Goal: Information Seeking & Learning: Find specific fact

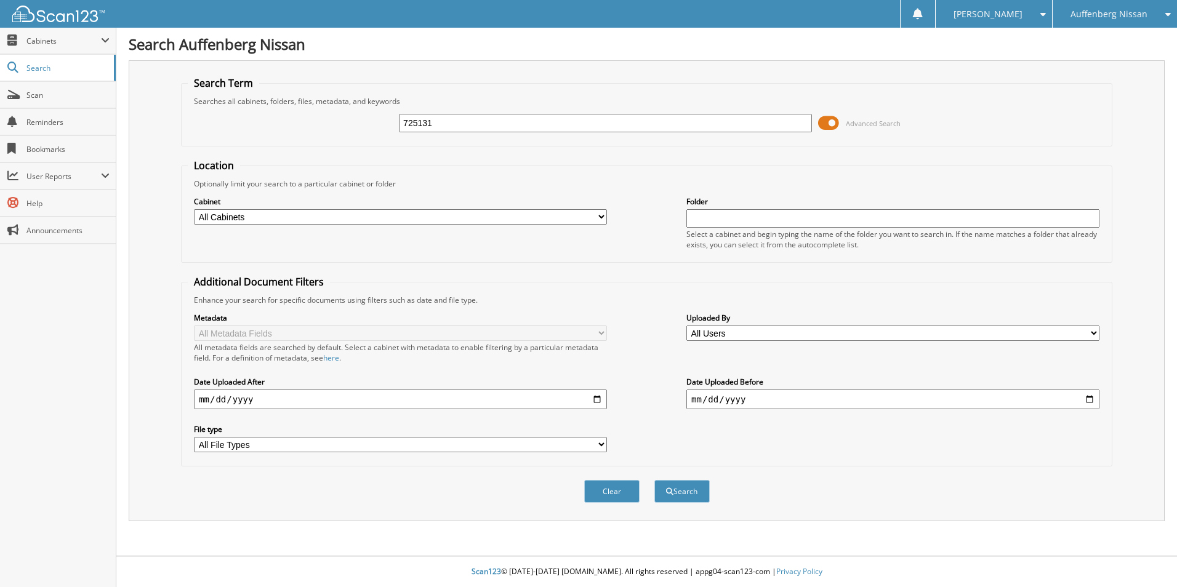
type input "725131"
click at [654, 480] on button "Search" at bounding box center [681, 491] width 55 height 23
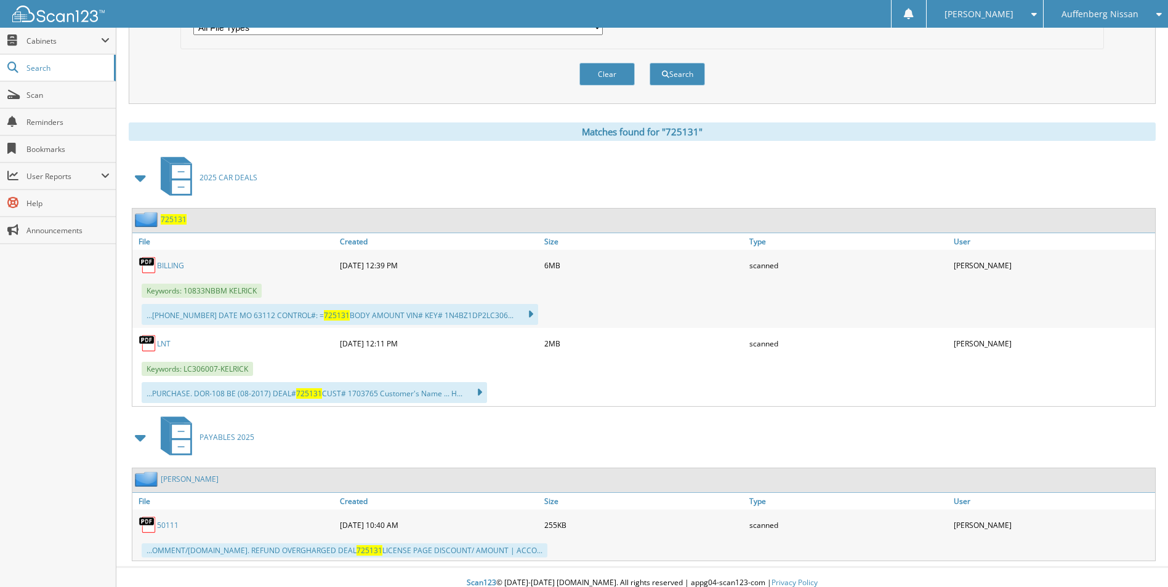
scroll to position [429, 0]
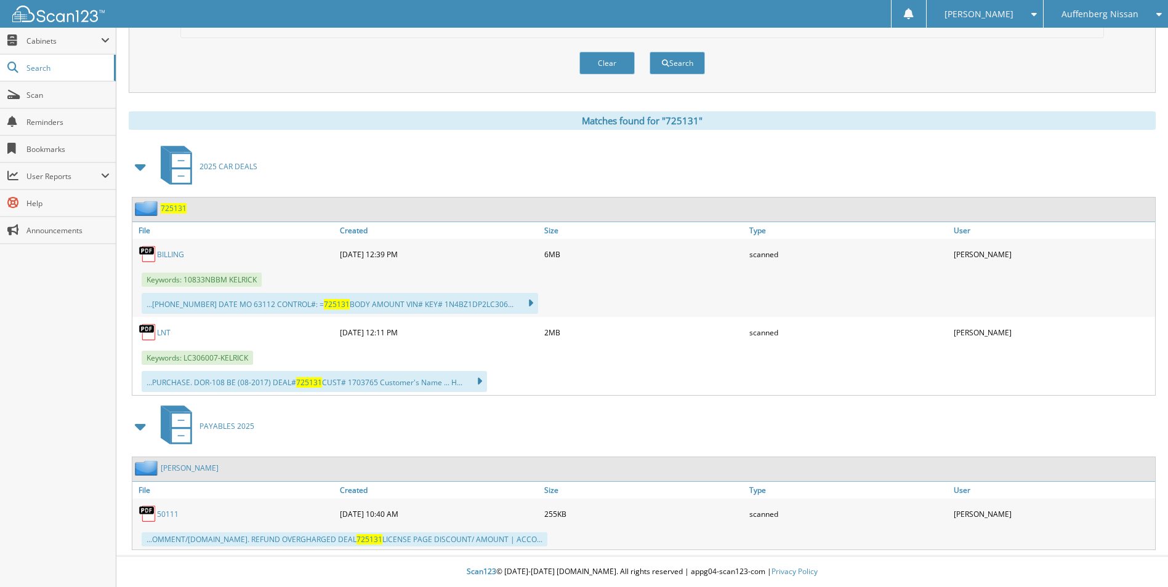
click at [174, 207] on span "725131" at bounding box center [174, 208] width 26 height 10
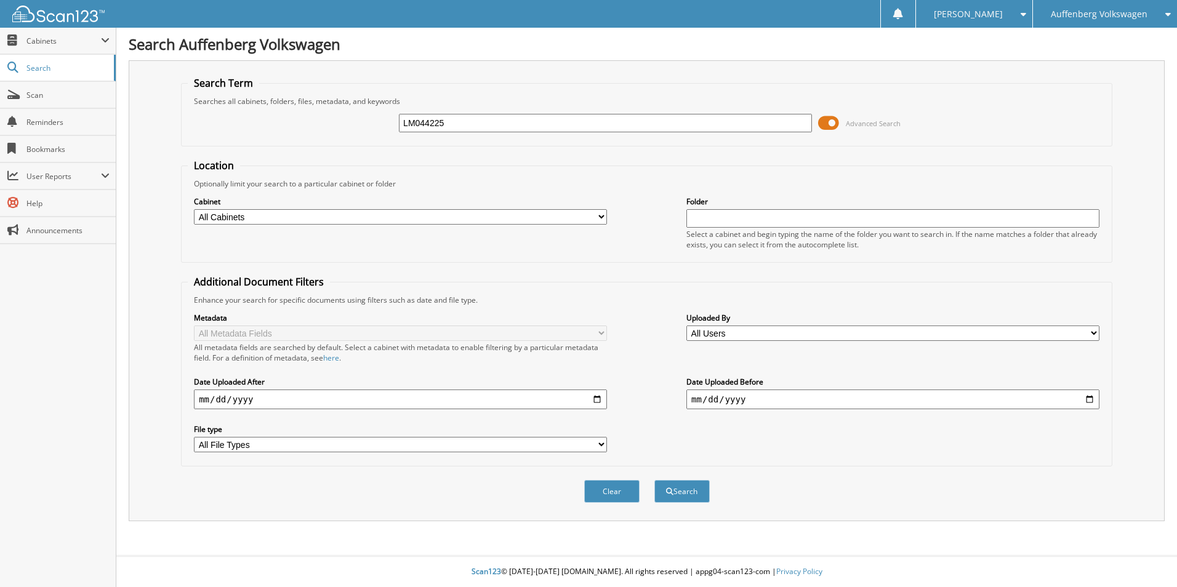
type input "LM044225"
click at [654, 480] on button "Search" at bounding box center [681, 491] width 55 height 23
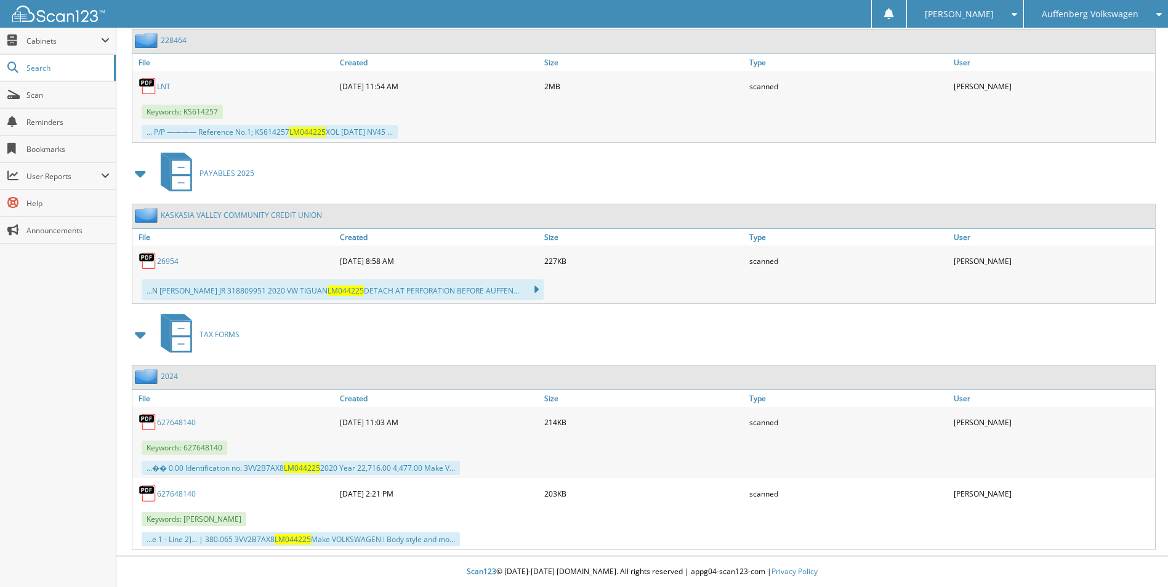
scroll to position [1331, 0]
click at [178, 492] on link "627648140" at bounding box center [176, 494] width 39 height 10
click at [180, 420] on link "627648140" at bounding box center [176, 422] width 39 height 10
click at [1133, 17] on span "Auffenberg Volkswagen" at bounding box center [1089, 13] width 97 height 7
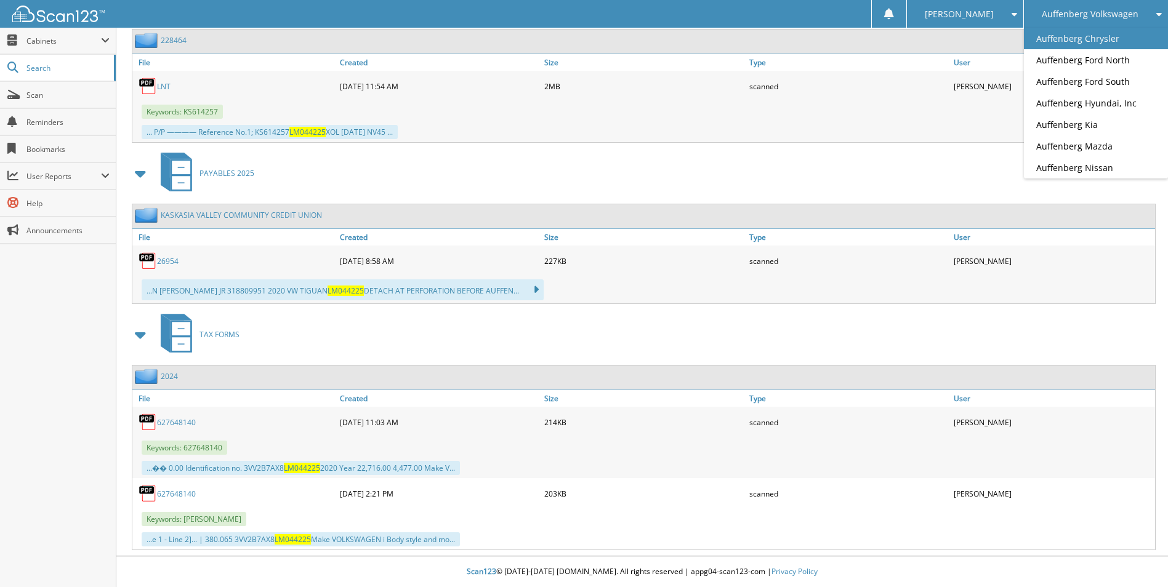
click at [1089, 36] on link "Auffenberg Chrysler" at bounding box center [1096, 39] width 144 height 22
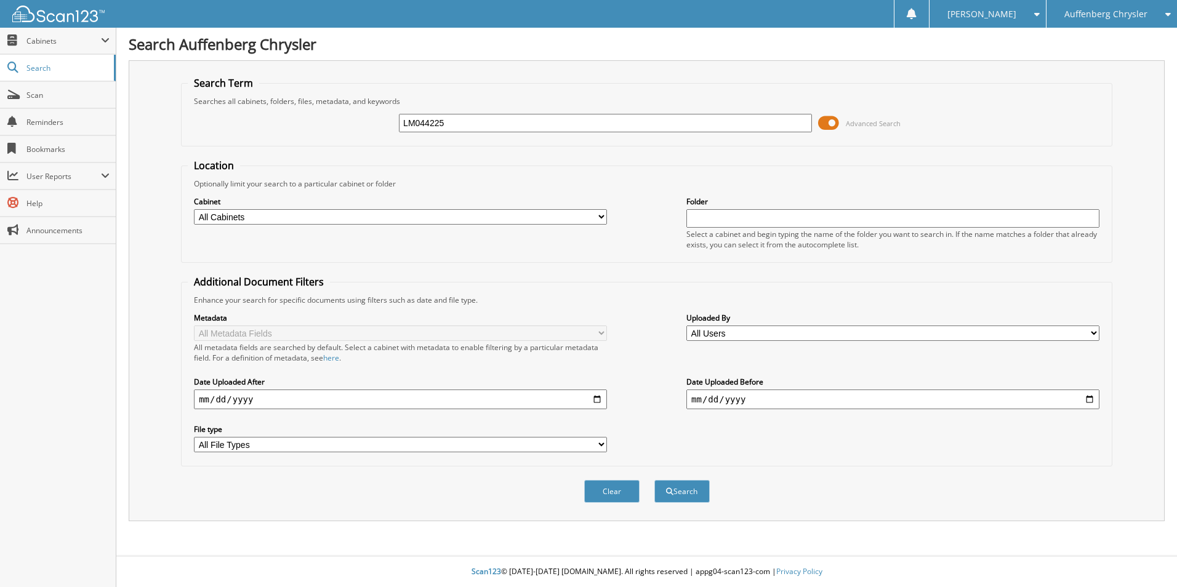
type input "LM044225"
click at [654, 480] on button "Search" at bounding box center [681, 491] width 55 height 23
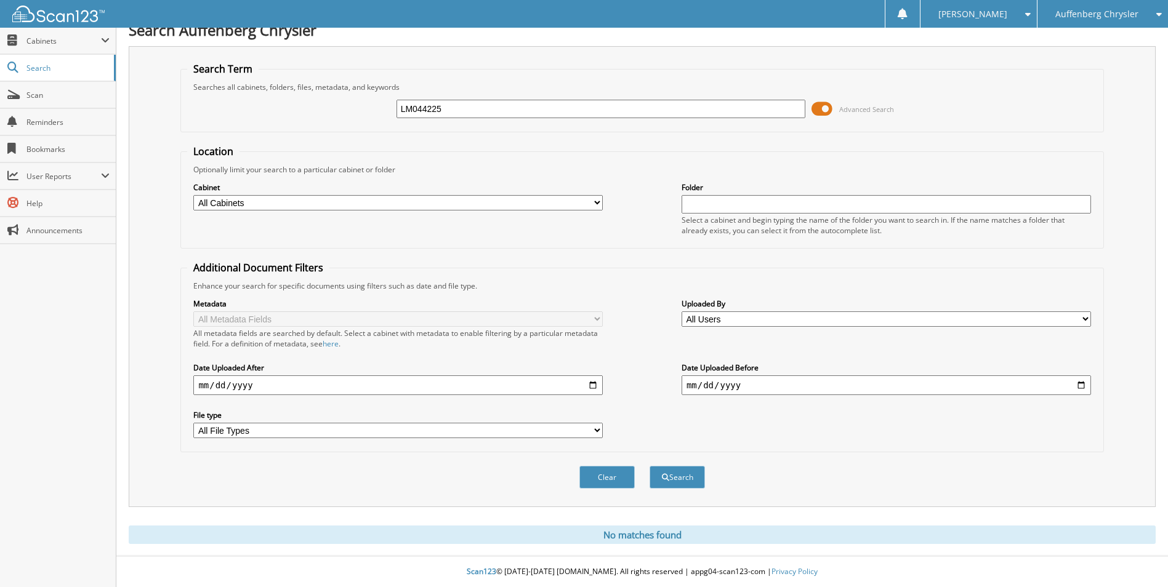
click at [1134, 17] on span "Auffenberg Chrysler" at bounding box center [1096, 13] width 83 height 7
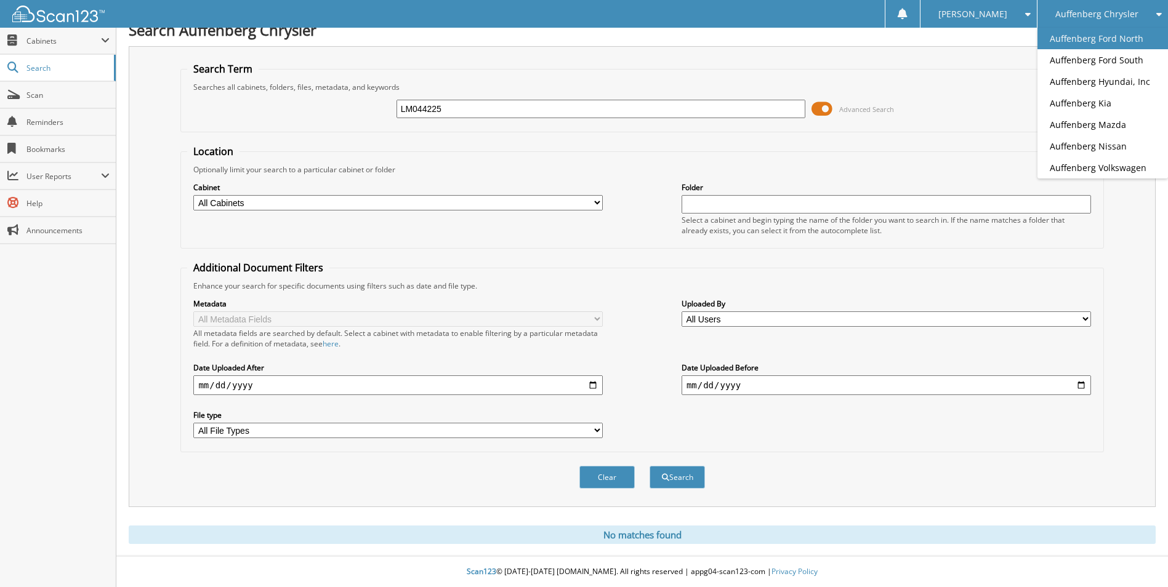
click at [1113, 37] on link "Auffenberg Ford North" at bounding box center [1102, 39] width 130 height 22
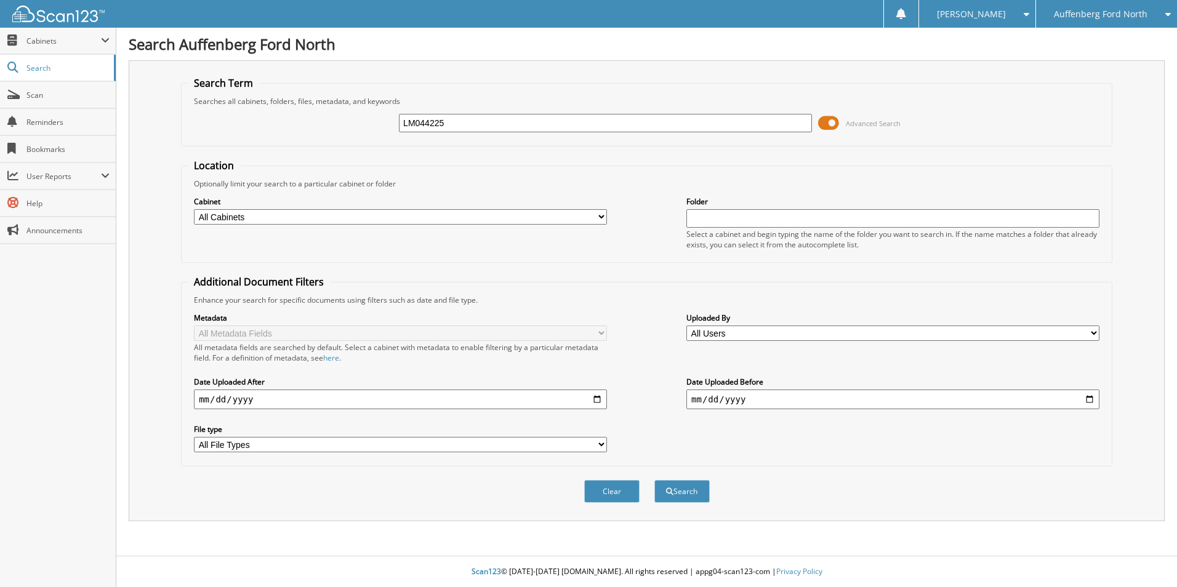
type input "LM044225"
click at [654, 480] on button "Search" at bounding box center [681, 491] width 55 height 23
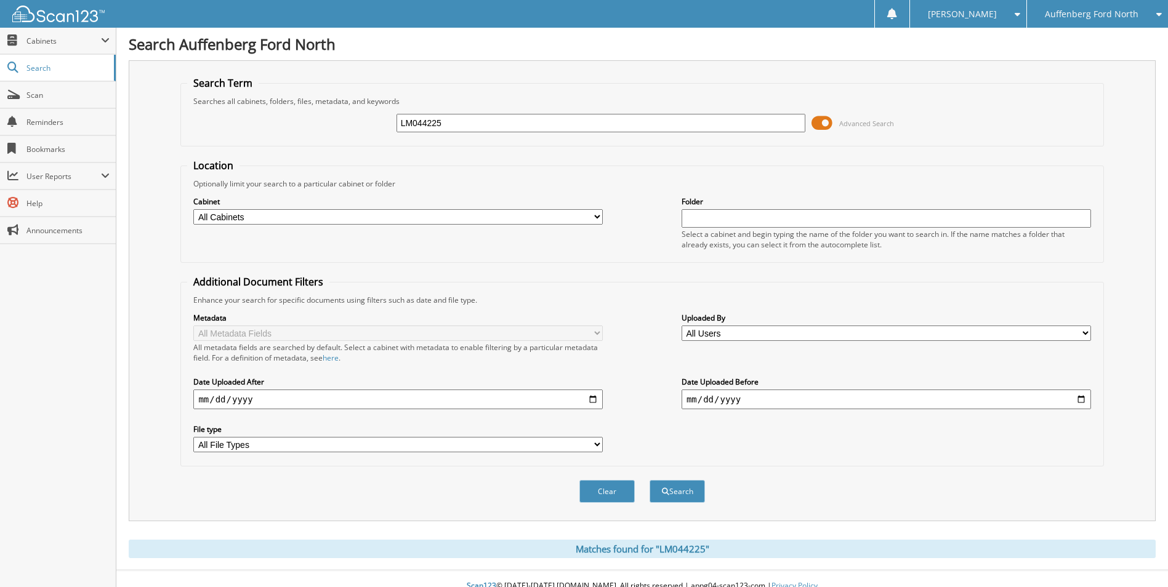
click at [1131, 23] on div "Auffenberg Ford North" at bounding box center [1097, 14] width 129 height 28
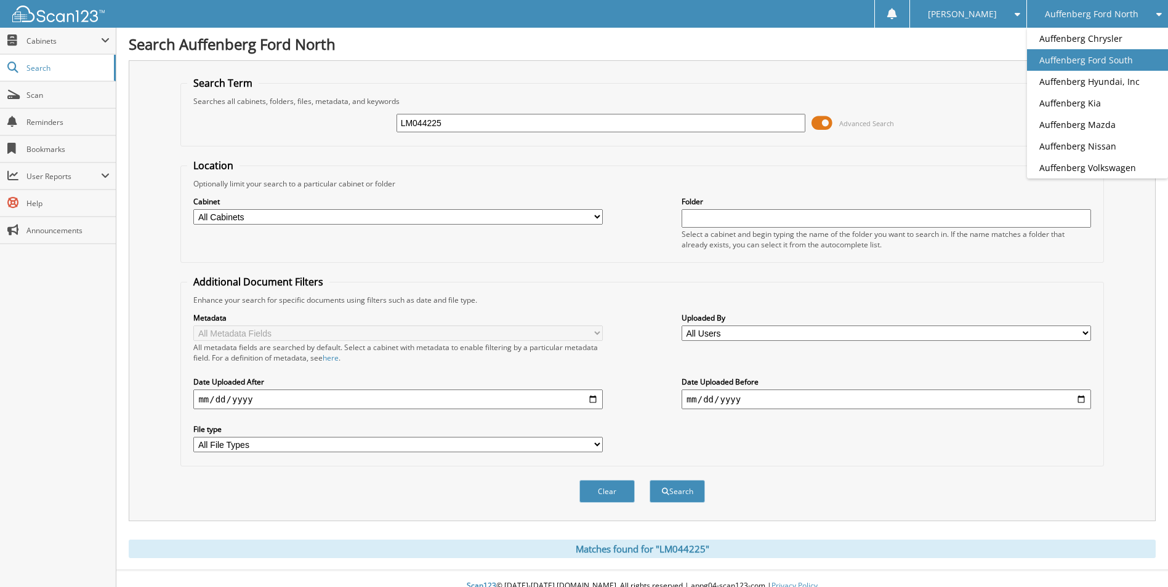
click at [1118, 60] on link "Auffenberg Ford South" at bounding box center [1097, 60] width 141 height 22
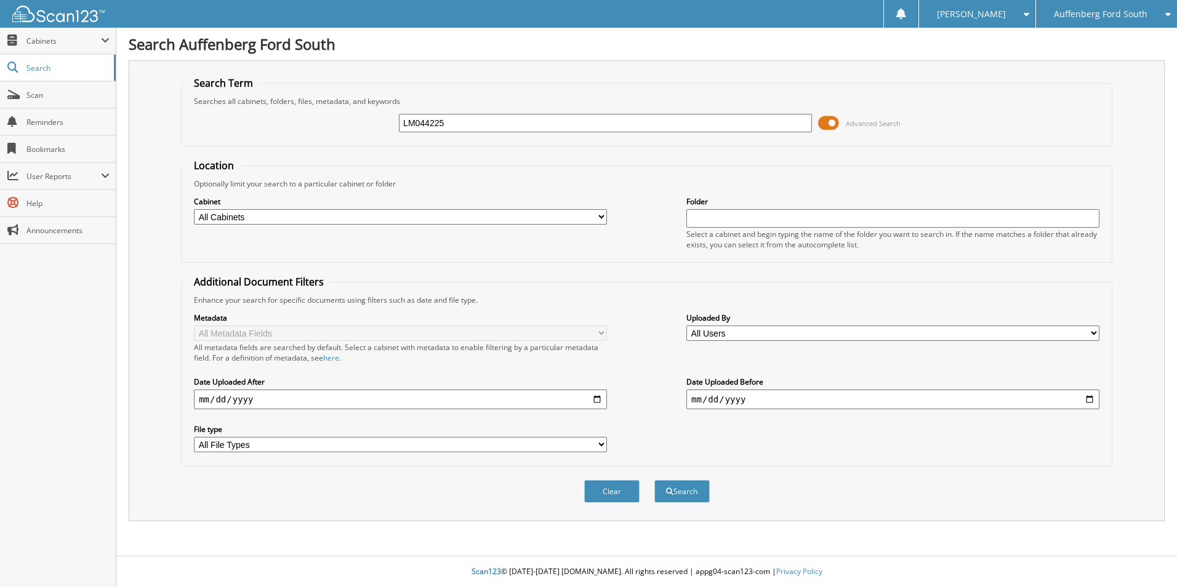
type input "LM044225"
click at [654, 480] on button "Search" at bounding box center [681, 491] width 55 height 23
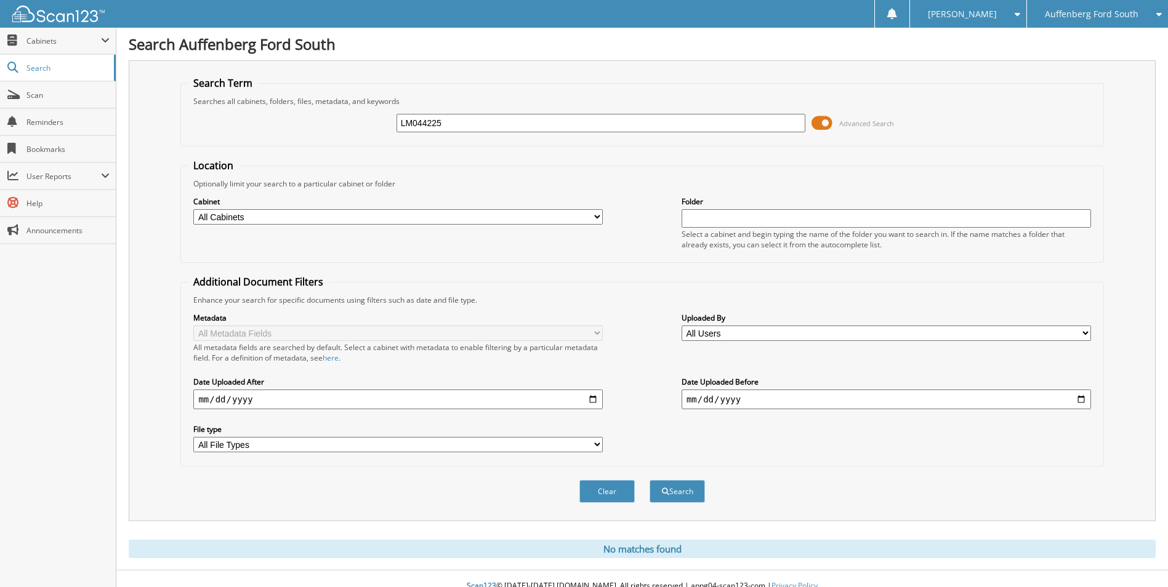
click at [1049, 14] on span "Auffenberg Ford South" at bounding box center [1091, 13] width 94 height 7
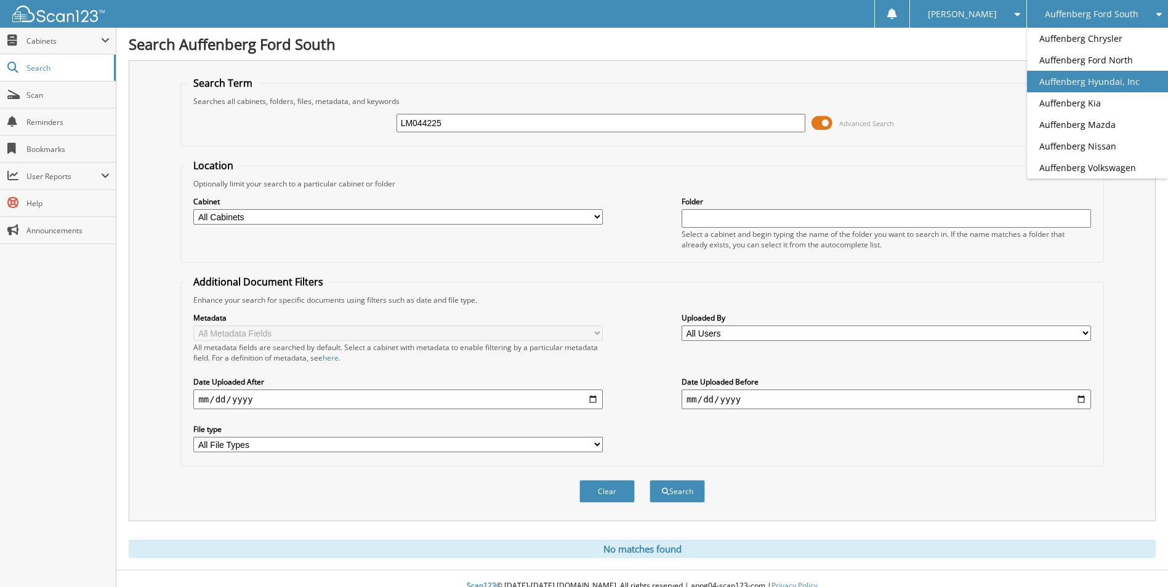
click at [1038, 77] on link "Auffenberg Hyundai, Inc" at bounding box center [1097, 82] width 141 height 22
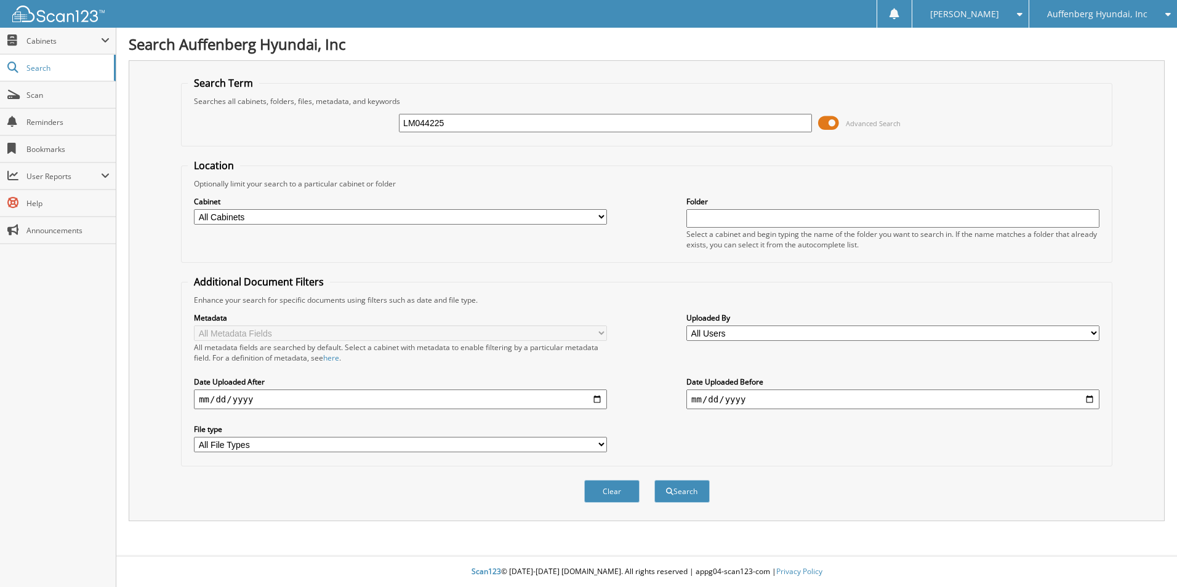
type input "LM044225"
click at [654, 480] on button "Search" at bounding box center [681, 491] width 55 height 23
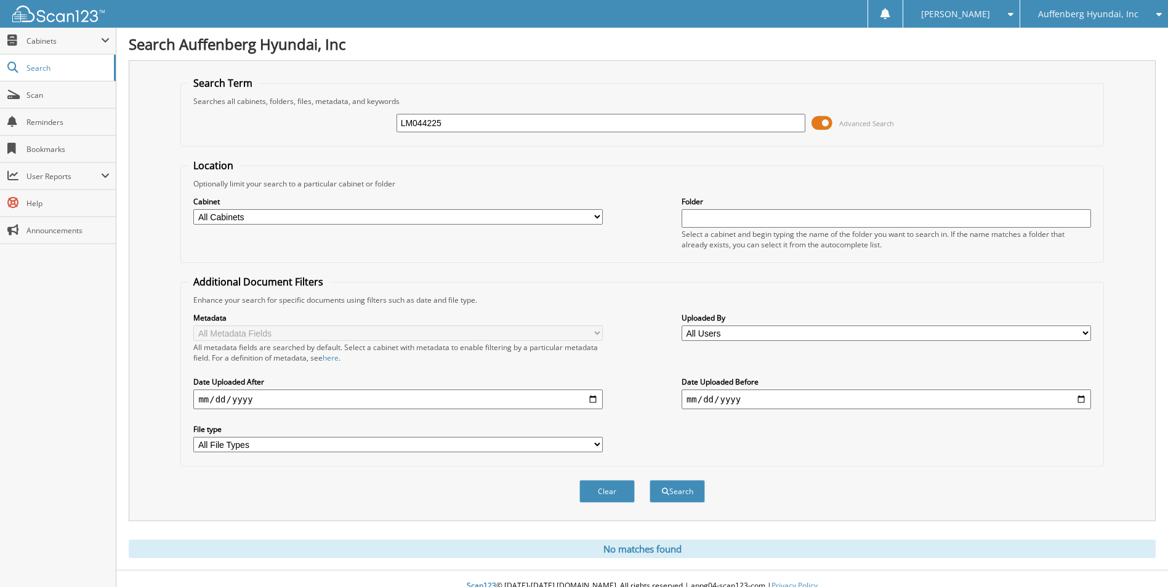
click at [1088, 13] on span "Auffenberg Hyundai, Inc" at bounding box center [1088, 13] width 100 height 7
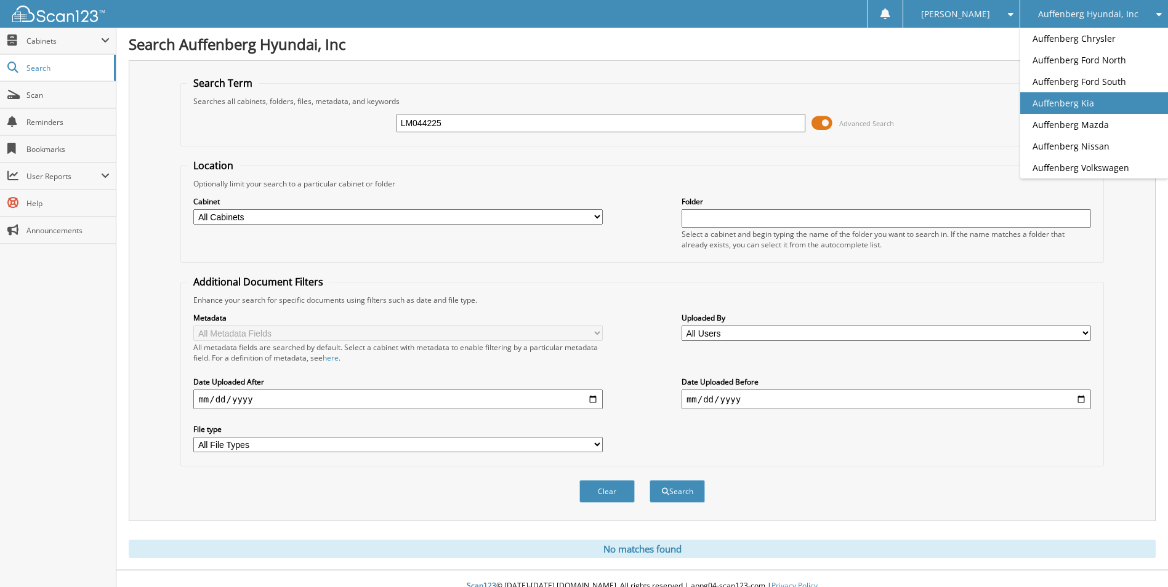
click at [1088, 97] on link "Auffenberg Kia" at bounding box center [1094, 103] width 148 height 22
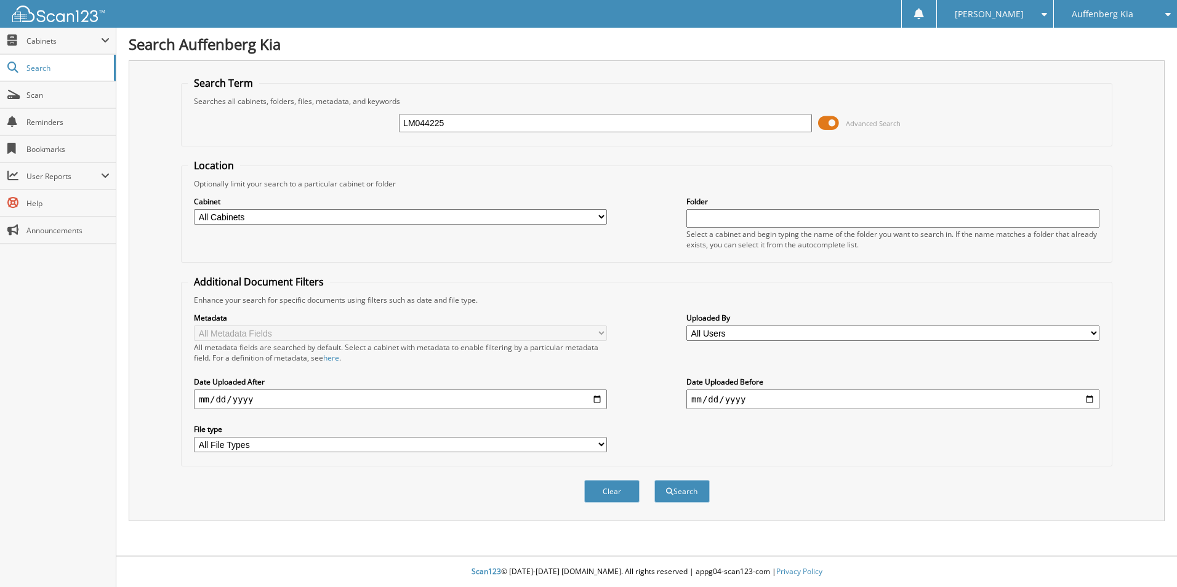
type input "LM044225"
click at [654, 480] on button "Search" at bounding box center [681, 491] width 55 height 23
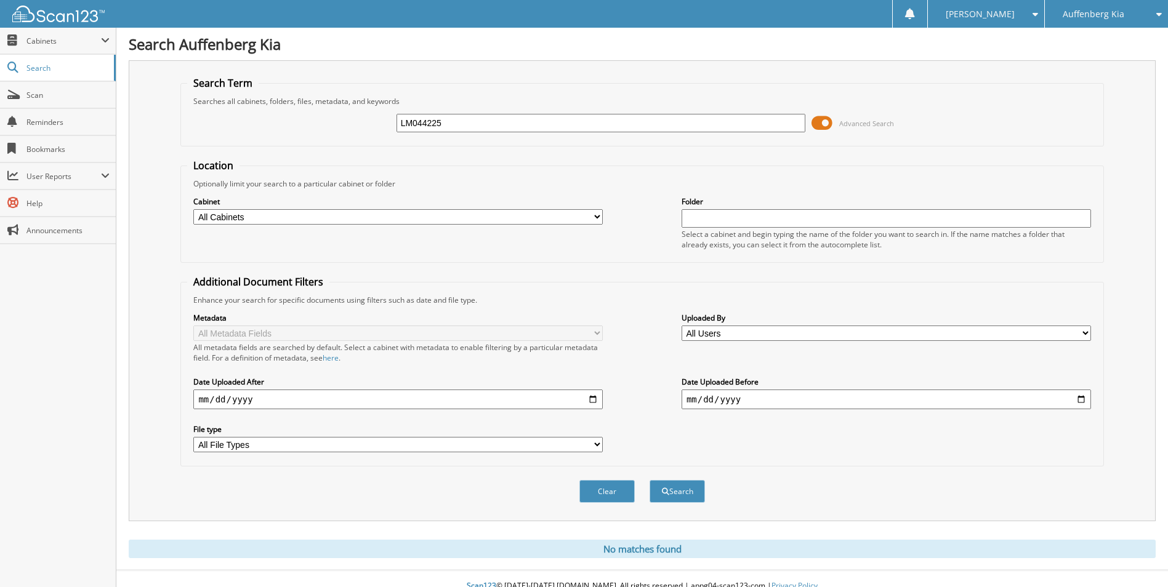
click at [1132, 13] on div "Auffenberg Kia" at bounding box center [1106, 14] width 111 height 28
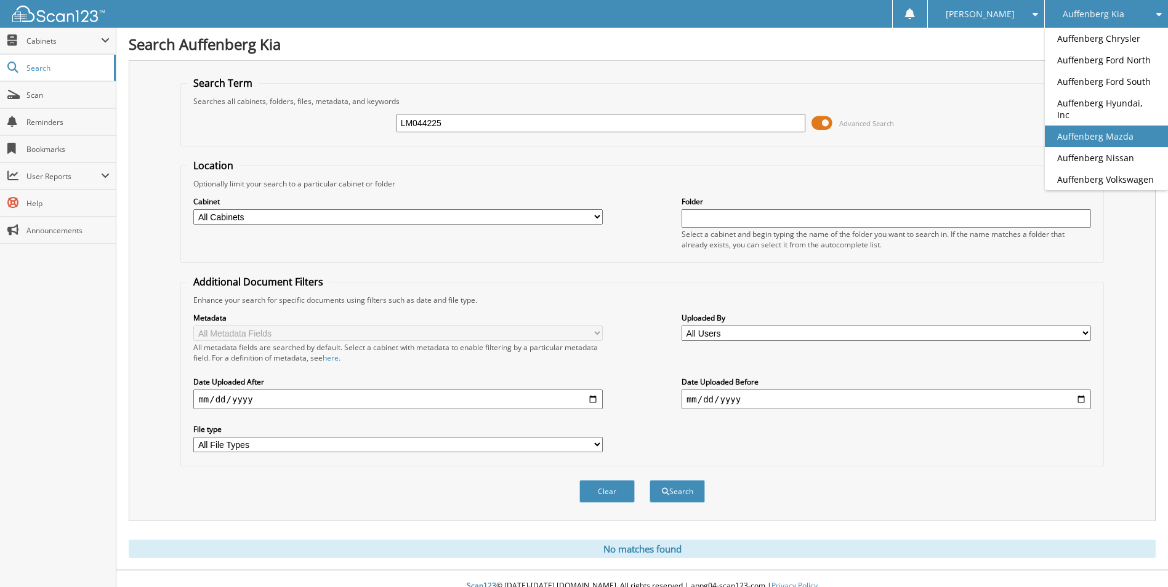
click at [1103, 129] on link "Auffenberg Mazda" at bounding box center [1105, 137] width 123 height 22
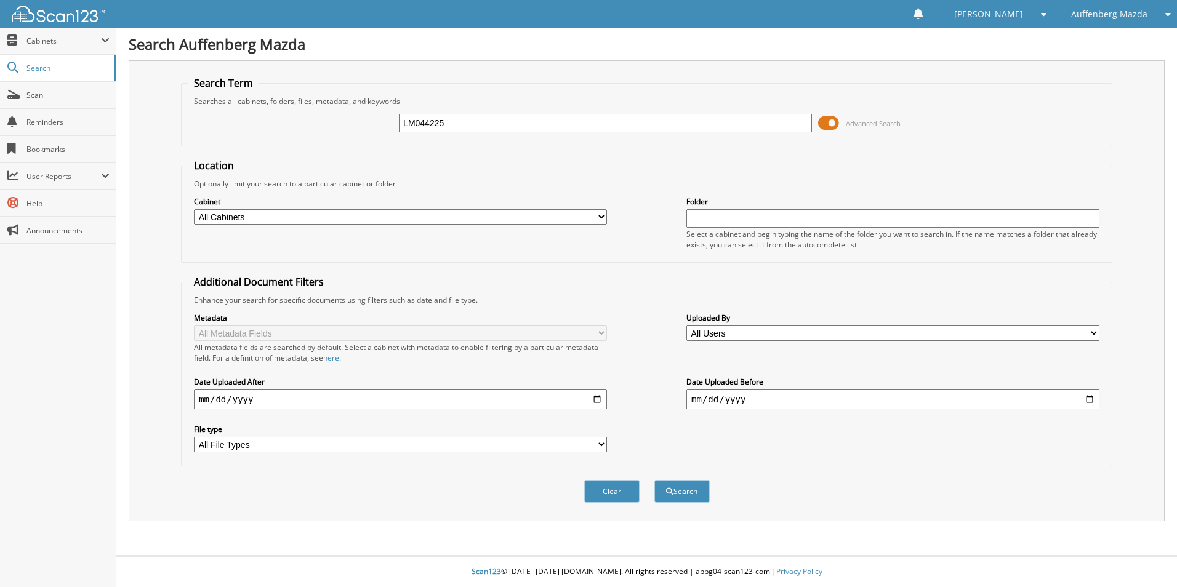
type input "LM044225"
click at [654, 480] on button "Search" at bounding box center [681, 491] width 55 height 23
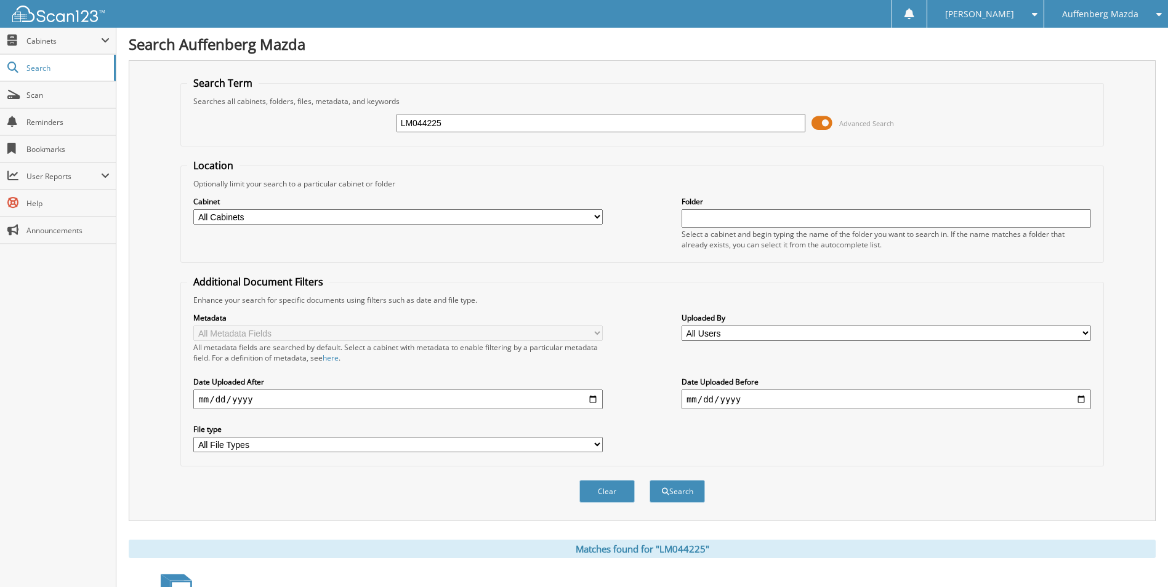
click at [1101, 7] on div "Auffenberg Mazda" at bounding box center [1105, 14] width 111 height 28
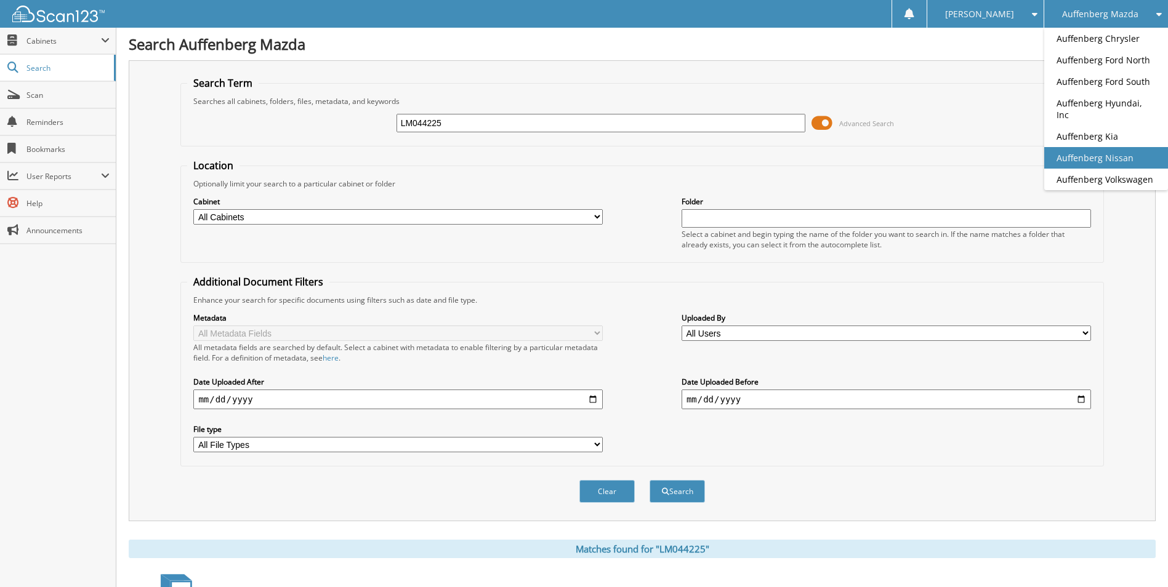
click at [1095, 147] on link "Auffenberg Nissan" at bounding box center [1106, 158] width 124 height 22
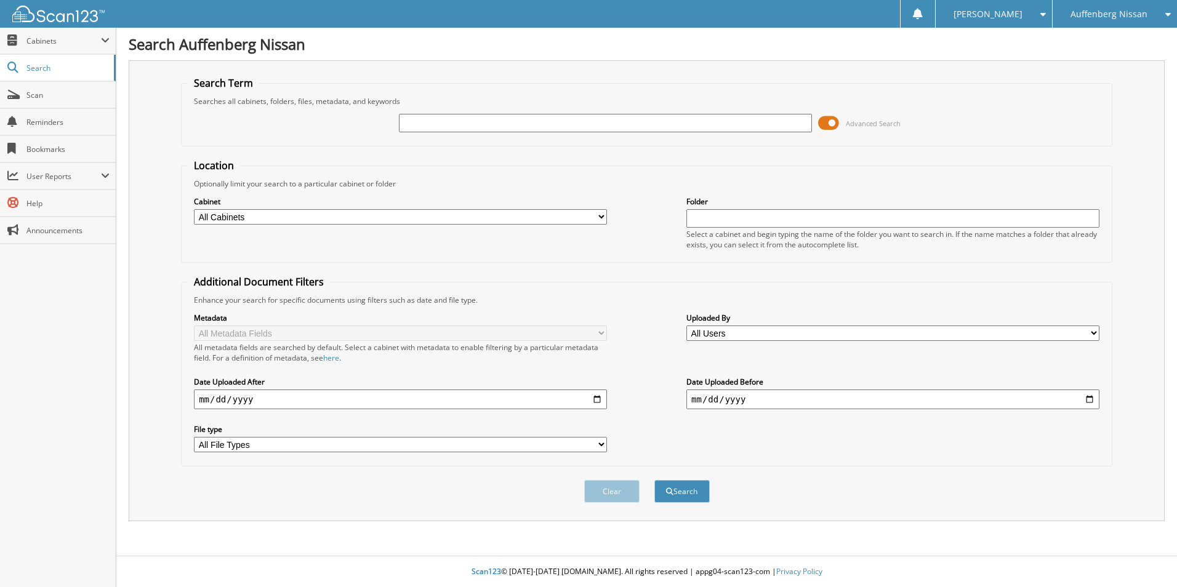
drag, startPoint x: 549, startPoint y: 133, endPoint x: 556, endPoint y: 123, distance: 12.0
drag, startPoint x: 556, startPoint y: 123, endPoint x: 525, endPoint y: 134, distance: 32.7
drag, startPoint x: 525, startPoint y: 134, endPoint x: 527, endPoint y: 122, distance: 12.0
paste input "LM044225"
type input "LM044225"
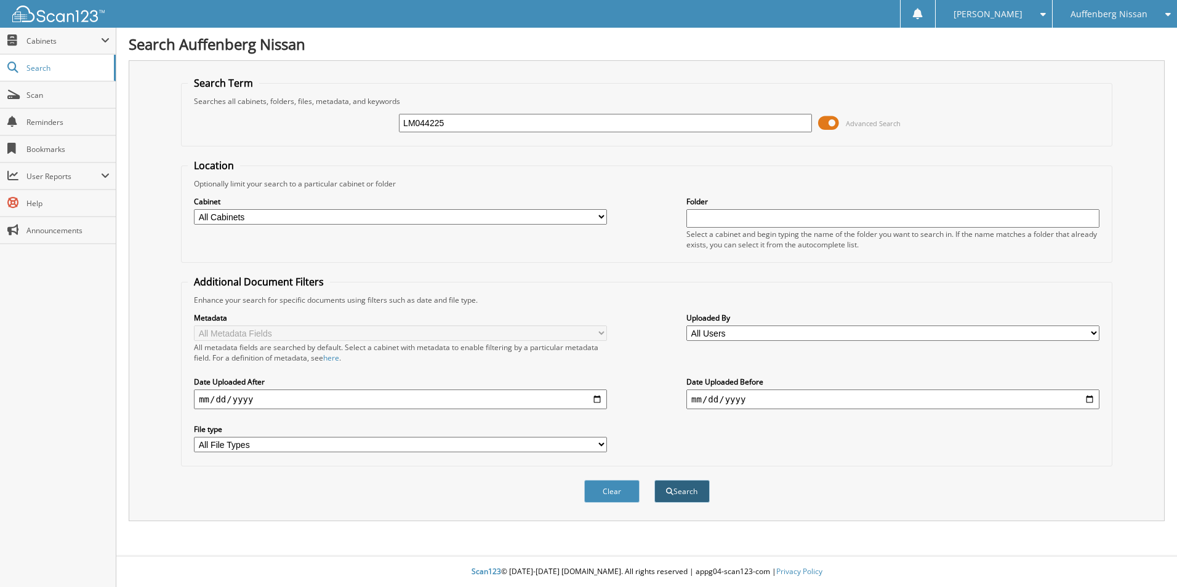
click at [696, 492] on button "Search" at bounding box center [681, 491] width 55 height 23
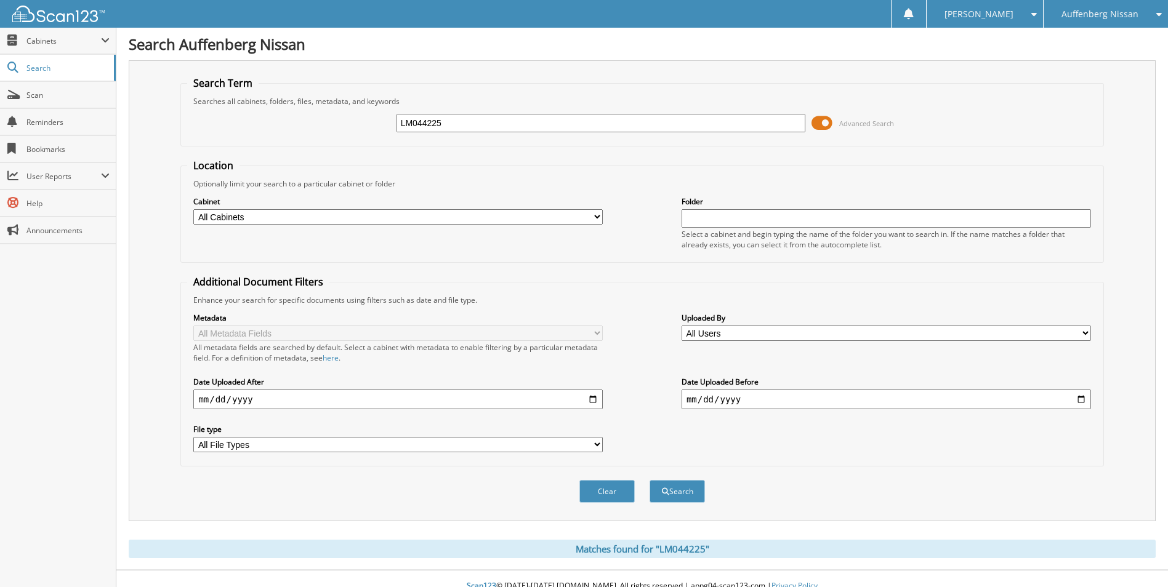
click at [1105, 18] on span "Auffenberg Nissan" at bounding box center [1099, 13] width 77 height 7
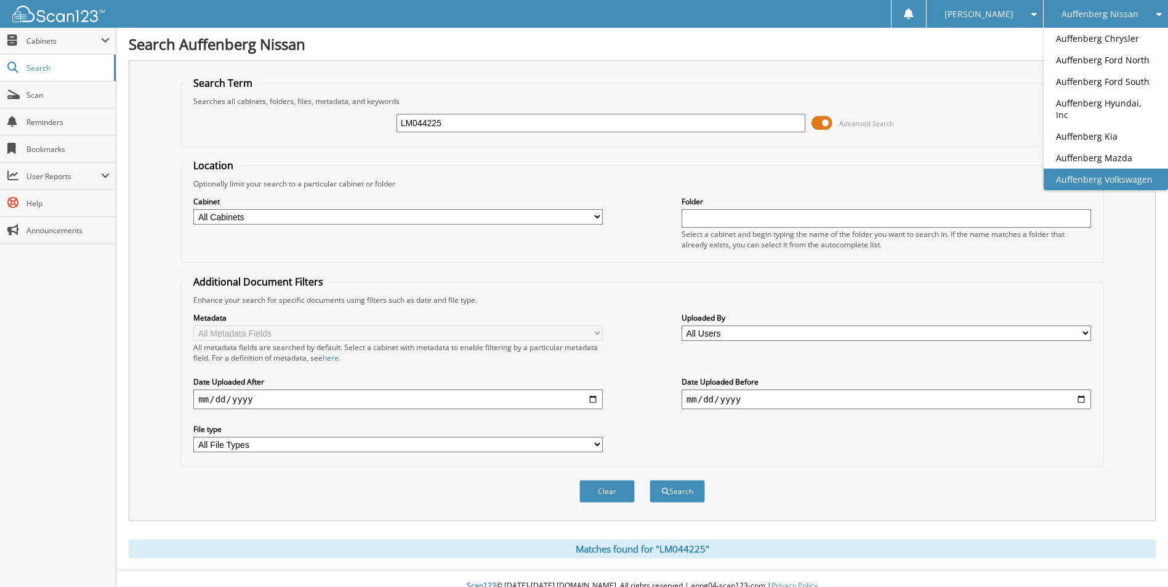
click at [1088, 174] on link "Auffenberg Volkswagen" at bounding box center [1105, 180] width 124 height 22
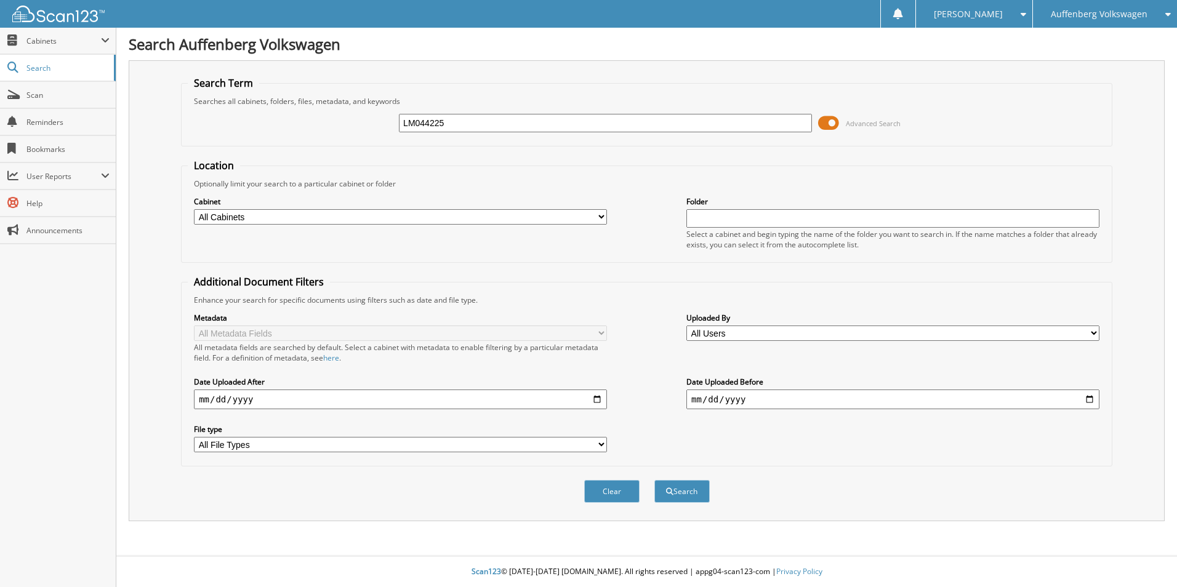
type input "LM044225"
click at [654, 480] on button "Search" at bounding box center [681, 491] width 55 height 23
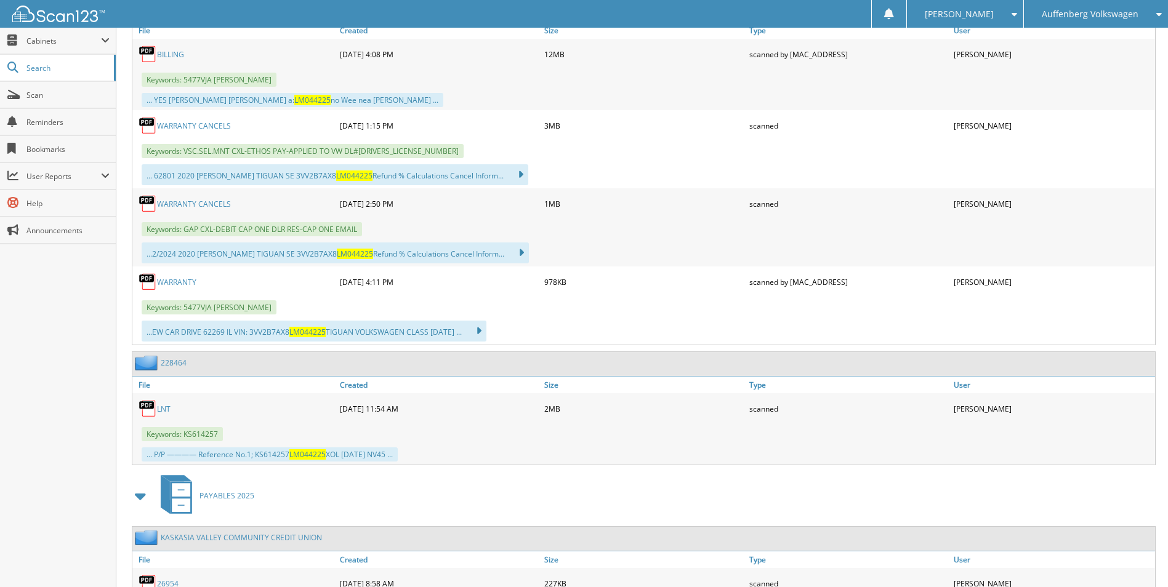
scroll to position [1108, 0]
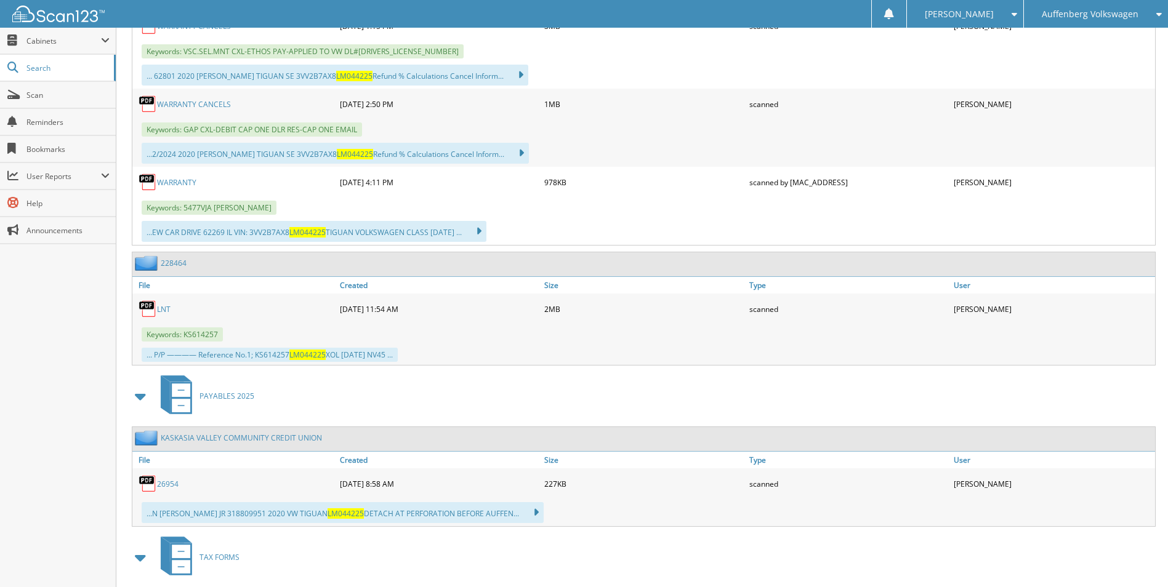
click at [167, 306] on link "LNT" at bounding box center [164, 309] width 14 height 10
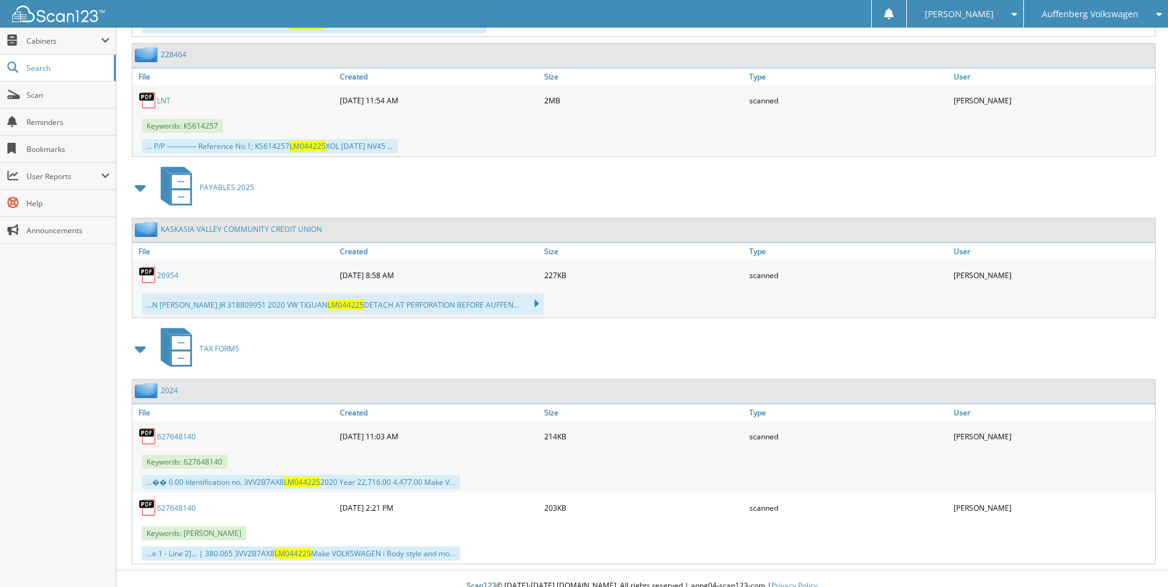
scroll to position [1331, 0]
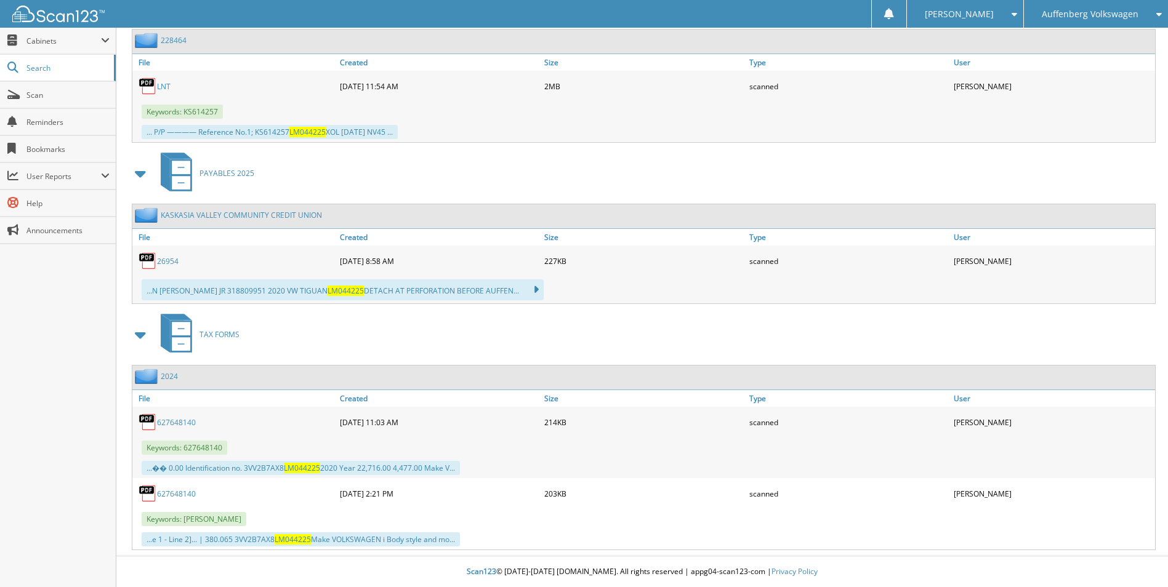
click at [955, 491] on div "[PERSON_NAME]" at bounding box center [1052, 493] width 204 height 25
copy div "Kimberly"
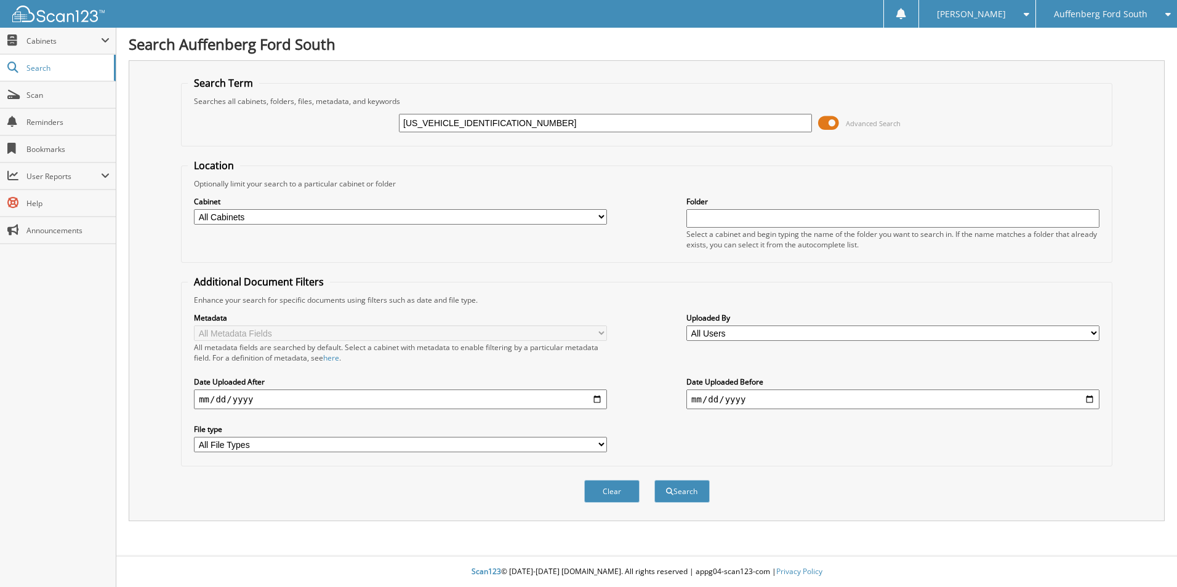
drag, startPoint x: 452, startPoint y: 123, endPoint x: 346, endPoint y: 100, distance: 108.3
click at [346, 100] on fieldset "Search Term Searches all cabinets, folders, files, metadata, and keywords 1FMCU…" at bounding box center [646, 111] width 931 height 70
type input "GUB93731"
click at [654, 480] on button "Search" at bounding box center [681, 491] width 55 height 23
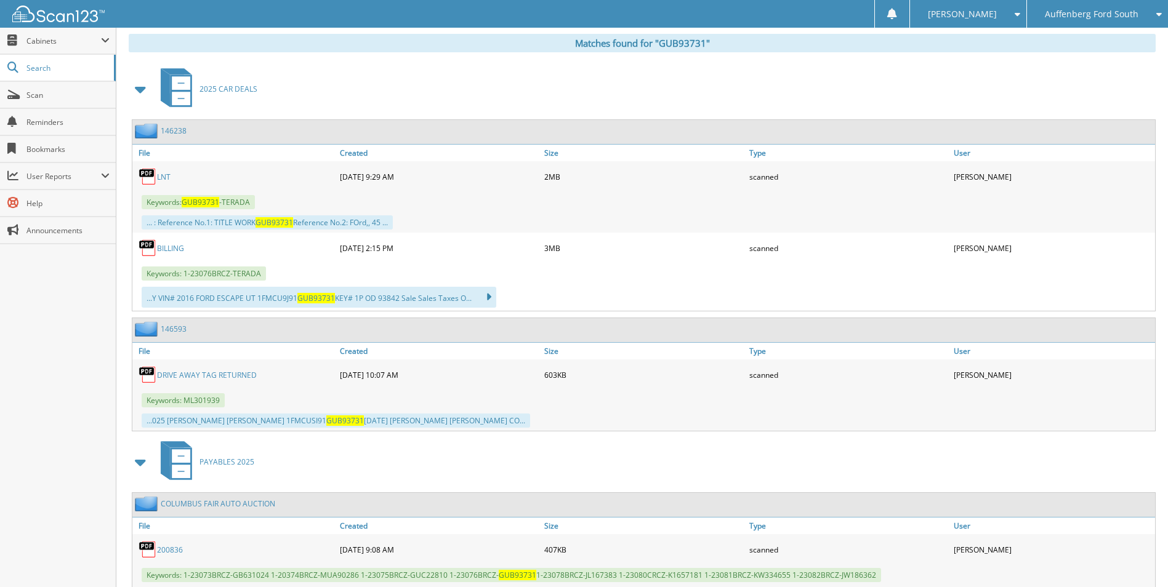
scroll to position [492, 0]
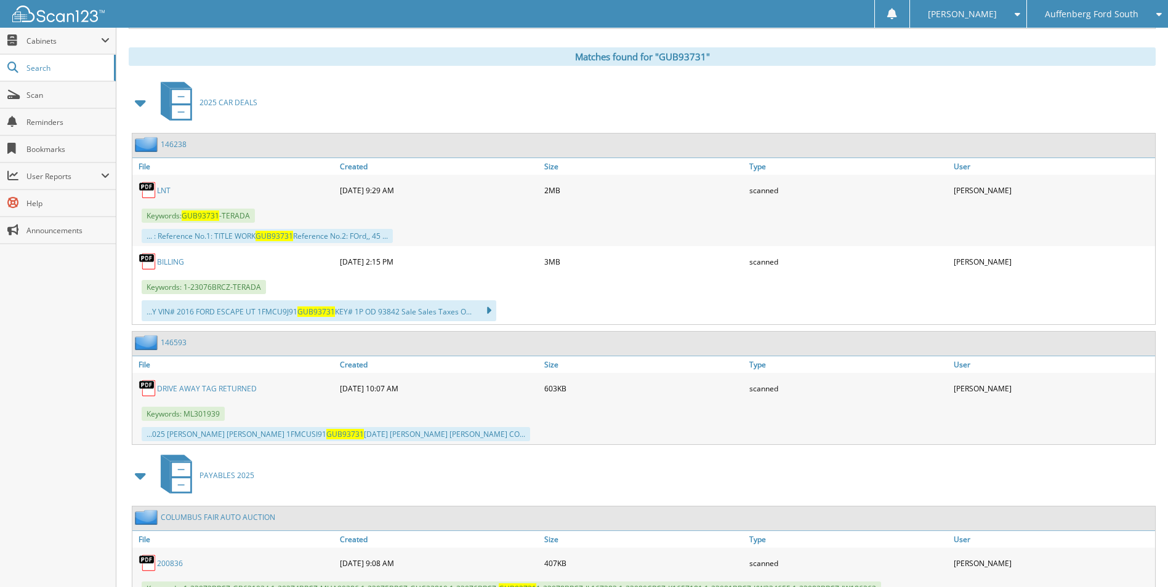
click at [164, 194] on link "LNT" at bounding box center [164, 190] width 14 height 10
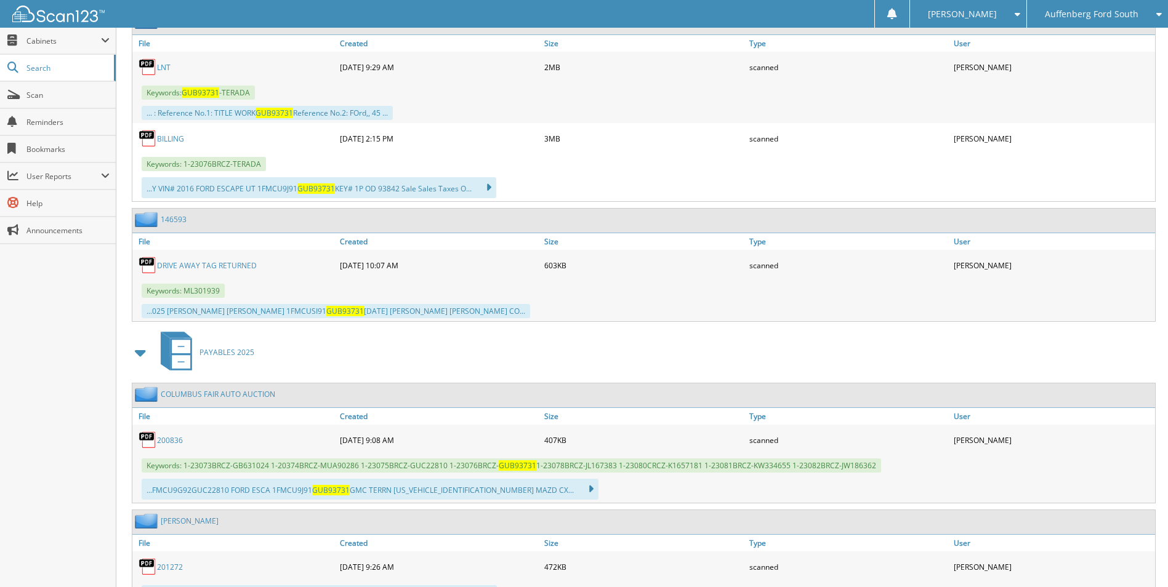
scroll to position [431, 0]
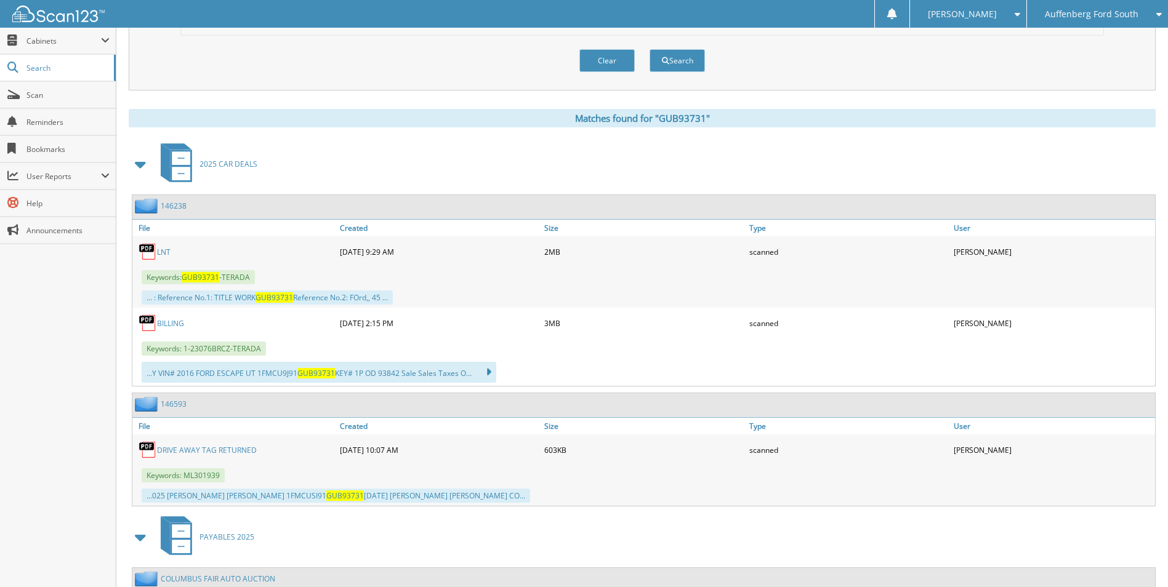
click at [164, 410] on div "146593" at bounding box center [159, 403] width 54 height 15
click at [177, 398] on div "146593" at bounding box center [159, 403] width 54 height 15
click at [178, 404] on link "146593" at bounding box center [174, 404] width 26 height 10
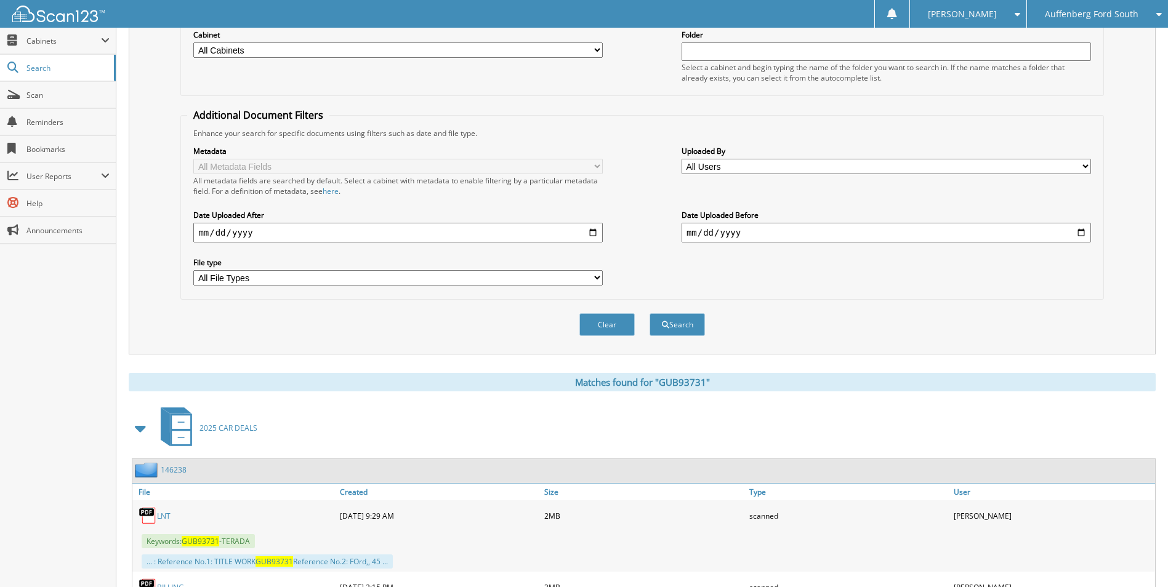
scroll to position [431, 0]
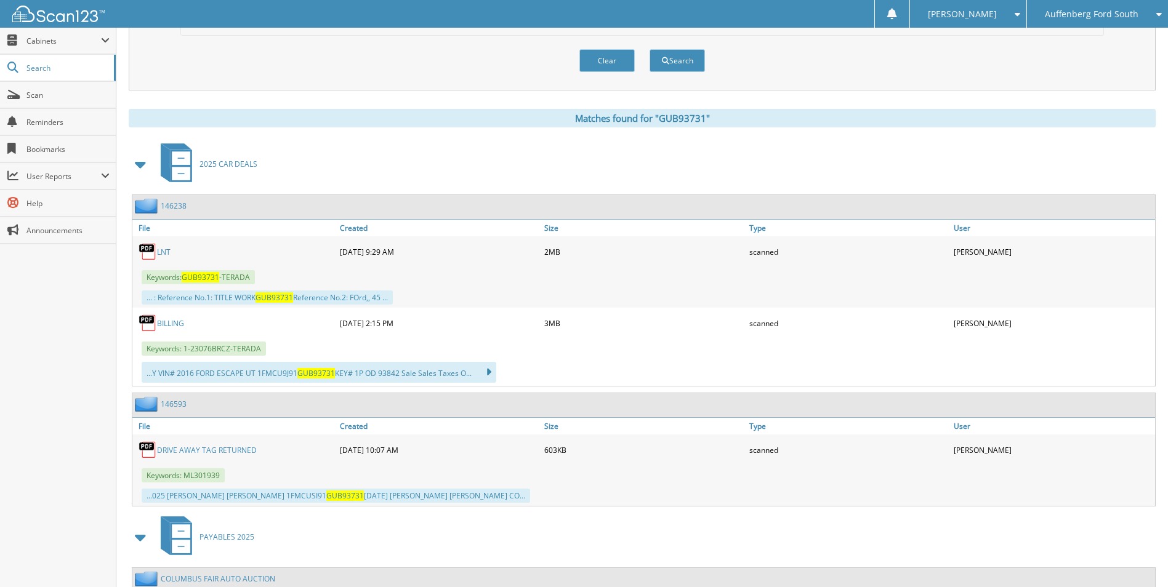
click at [178, 207] on link "146238" at bounding box center [174, 206] width 26 height 10
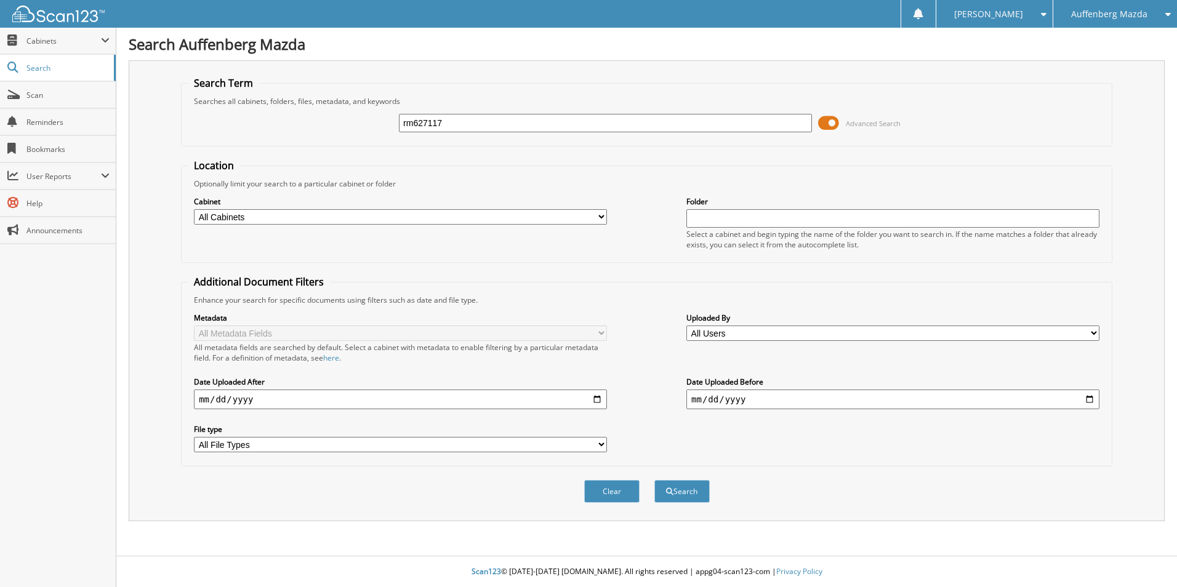
type input "rm627117"
click at [654, 480] on button "Search" at bounding box center [681, 491] width 55 height 23
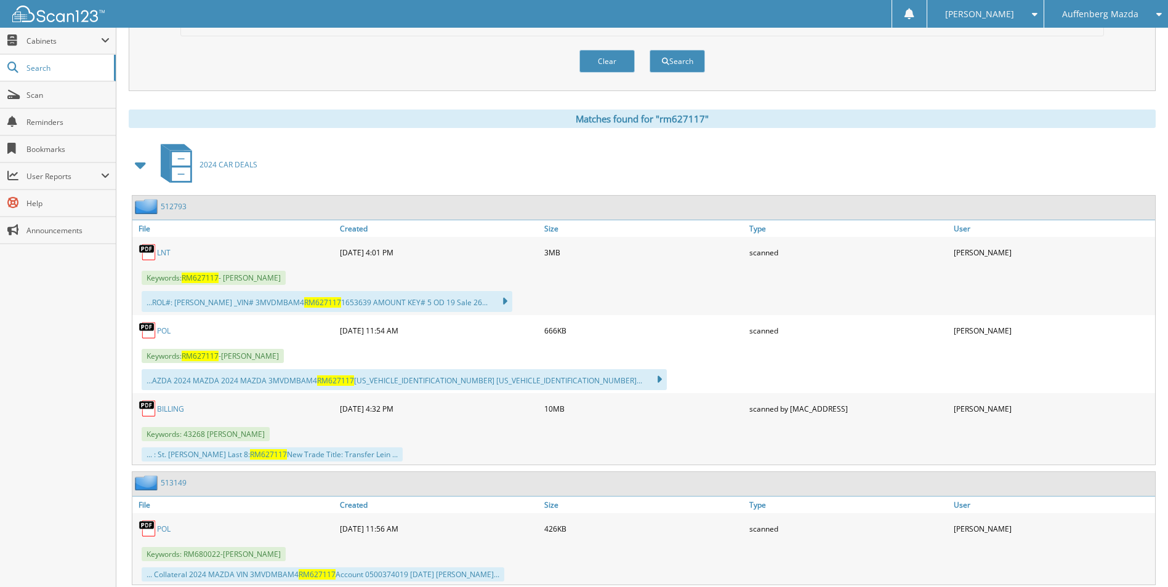
scroll to position [431, 0]
click at [201, 280] on span "RM627117" at bounding box center [200, 277] width 37 height 10
click at [201, 281] on span "RM627117" at bounding box center [200, 277] width 37 height 10
copy span "RM627117"
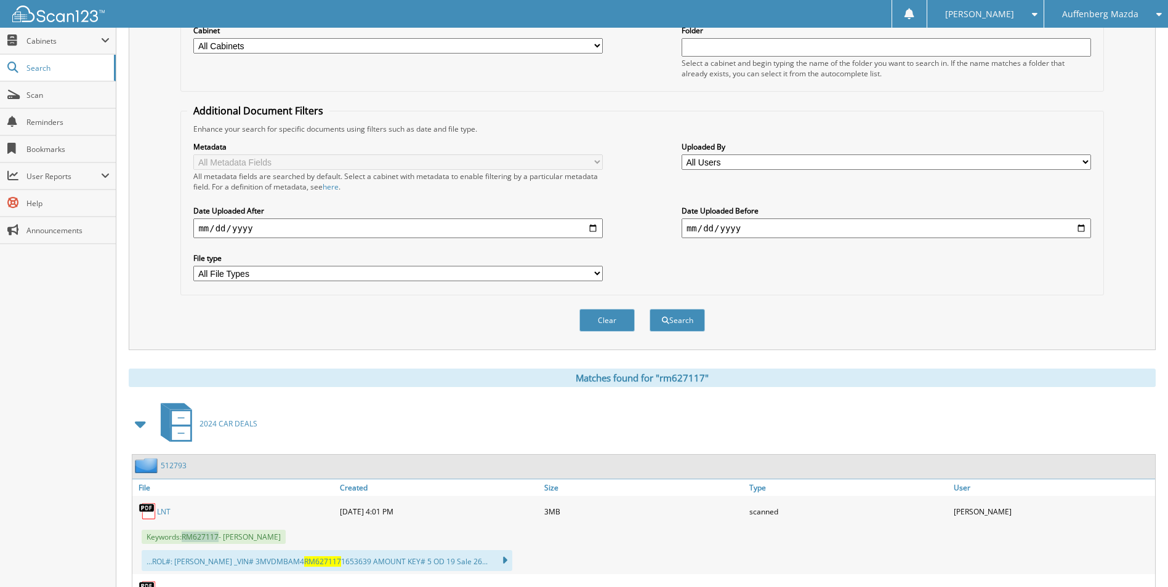
scroll to position [0, 0]
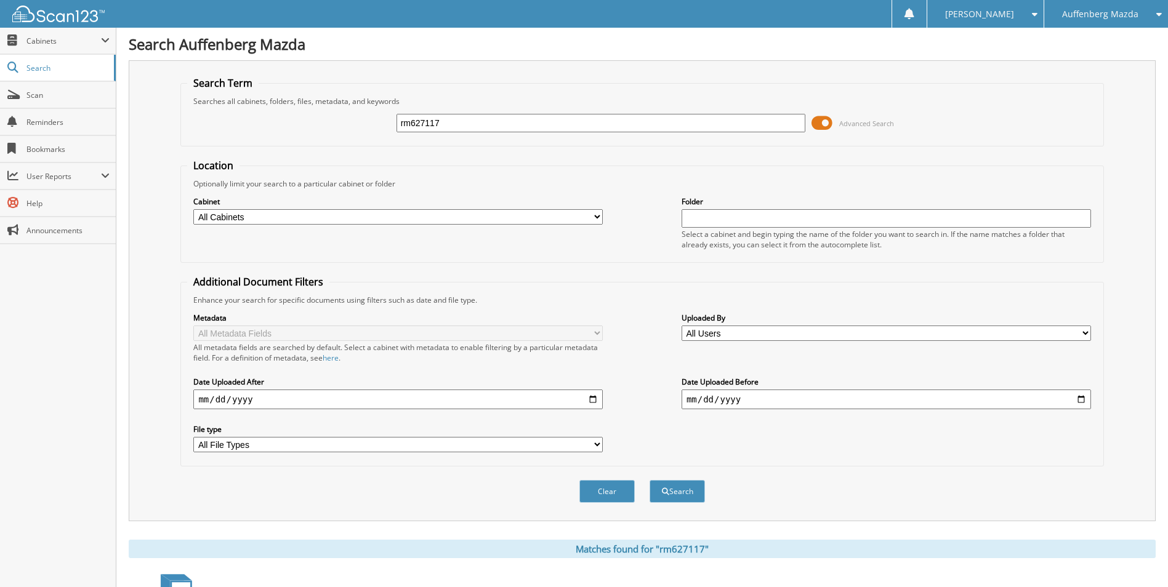
click at [681, 118] on input "rm627117" at bounding box center [600, 123] width 409 height 18
type input "r0425448"
click at [649, 480] on button "Search" at bounding box center [676, 491] width 55 height 23
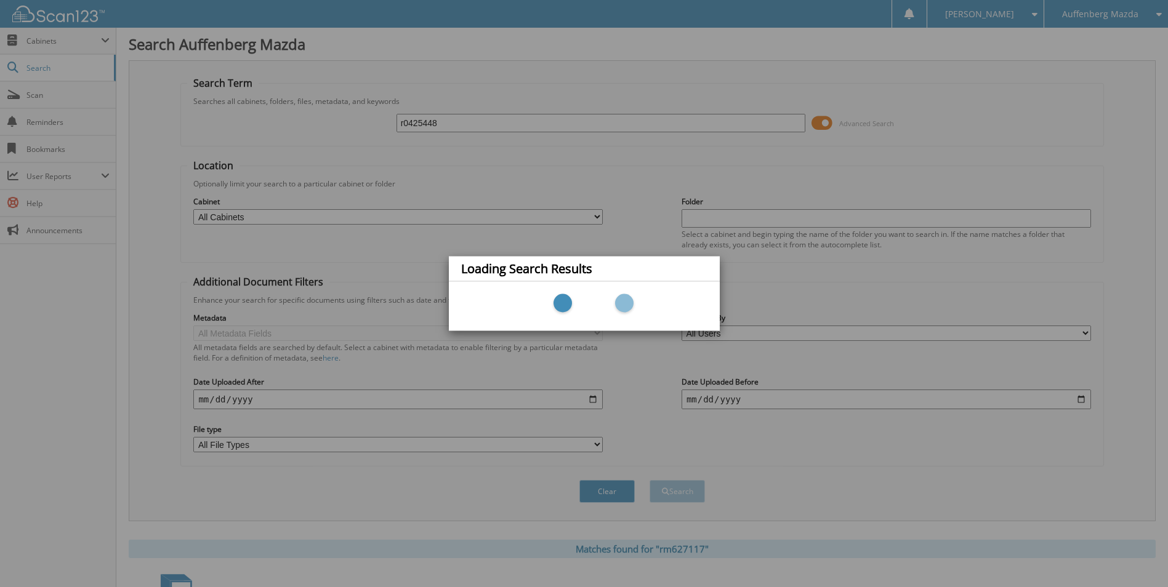
scroll to position [220, 0]
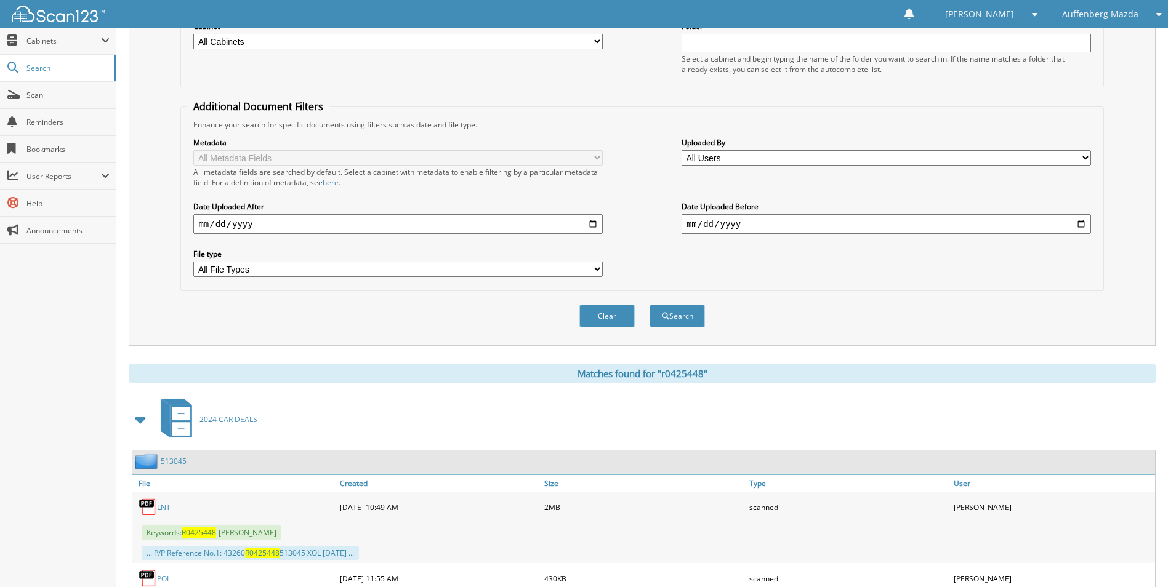
scroll to position [369, 0]
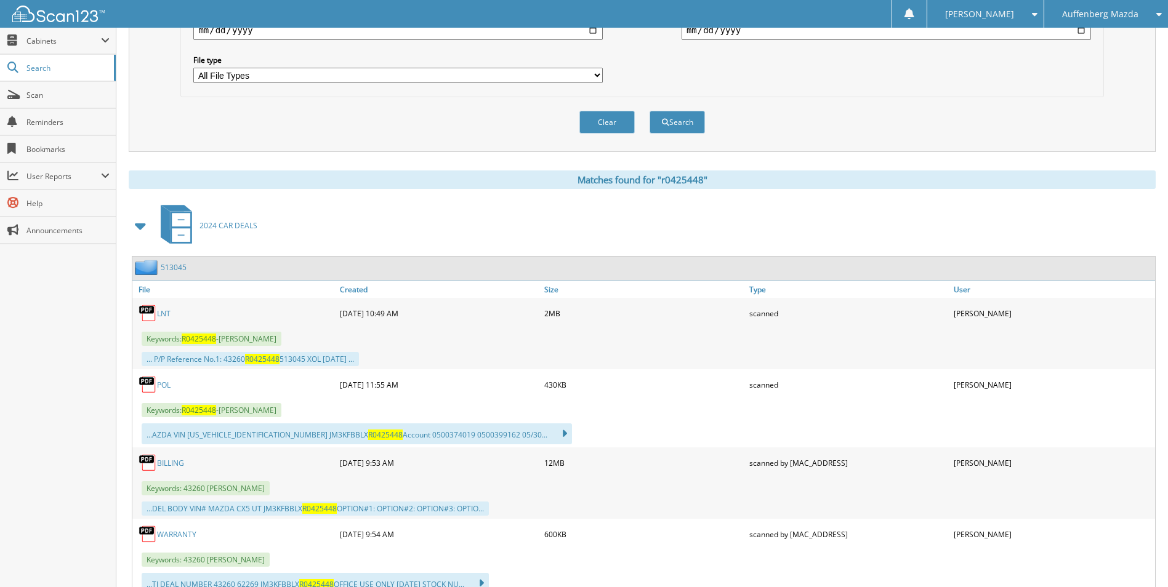
click at [162, 311] on link "LNT" at bounding box center [164, 313] width 14 height 10
click at [1081, 2] on div "Auffenberg Mazda" at bounding box center [1105, 14] width 111 height 28
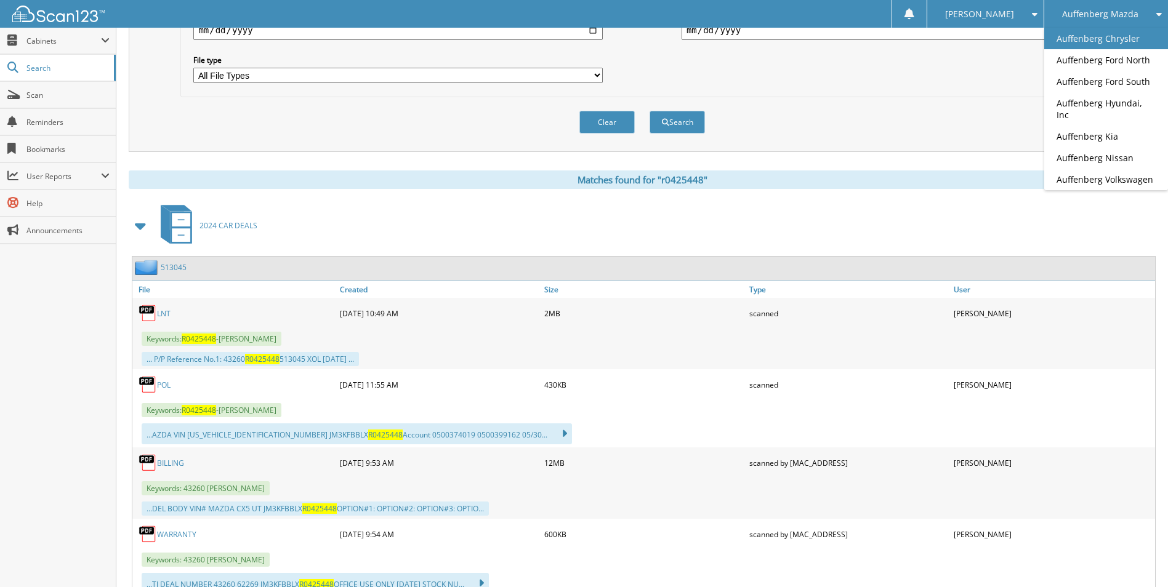
click at [1126, 42] on link "Auffenberg Chrysler" at bounding box center [1106, 39] width 124 height 22
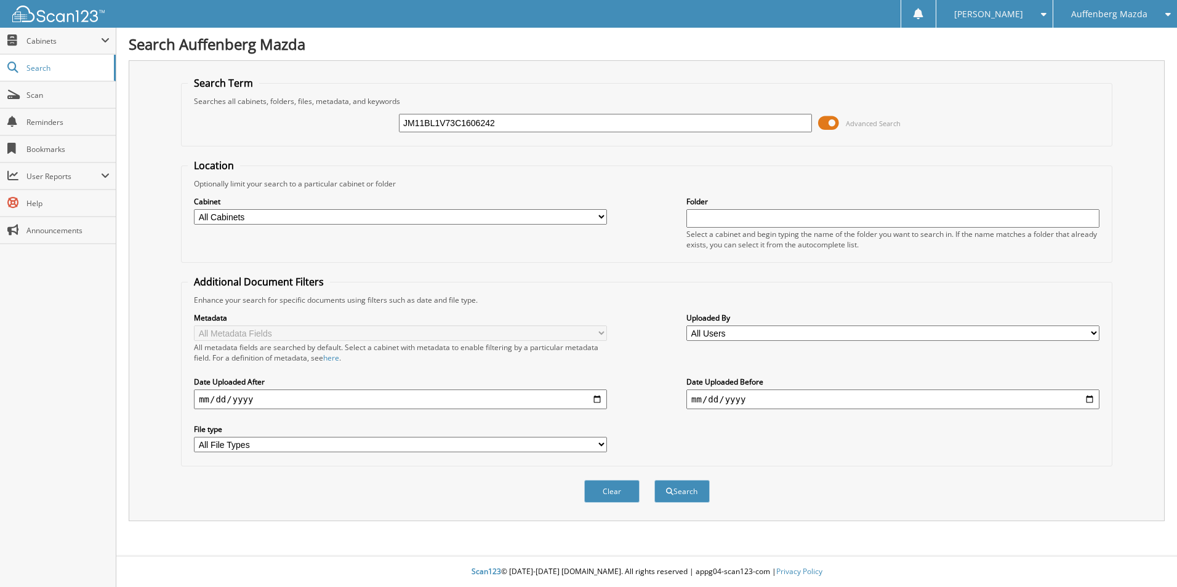
type input "JM11BL1V73C1606242"
click at [654, 480] on button "Search" at bounding box center [681, 491] width 55 height 23
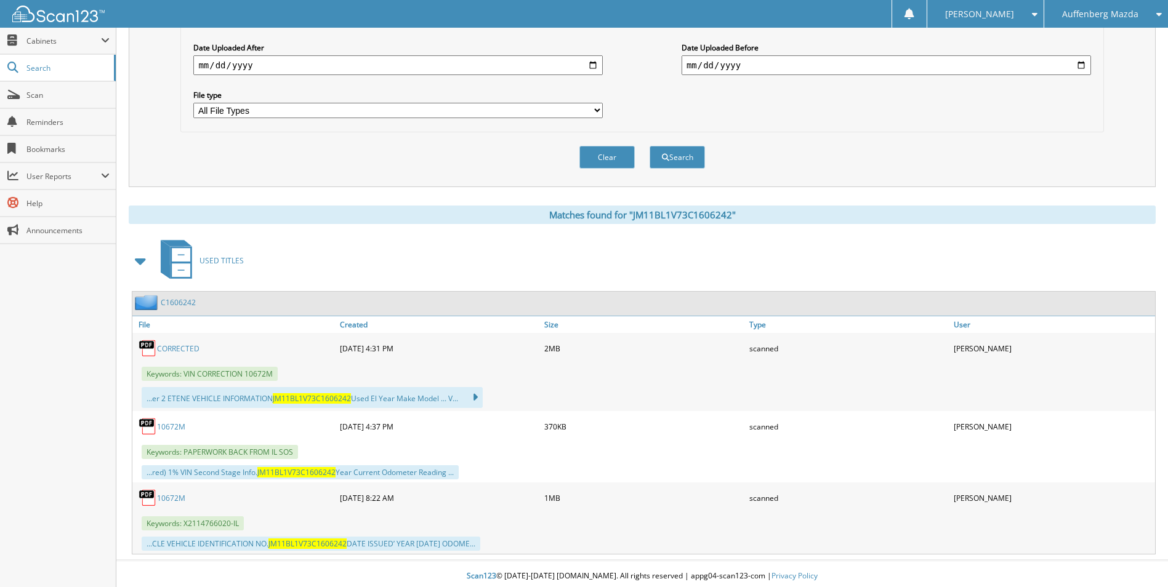
scroll to position [339, 0]
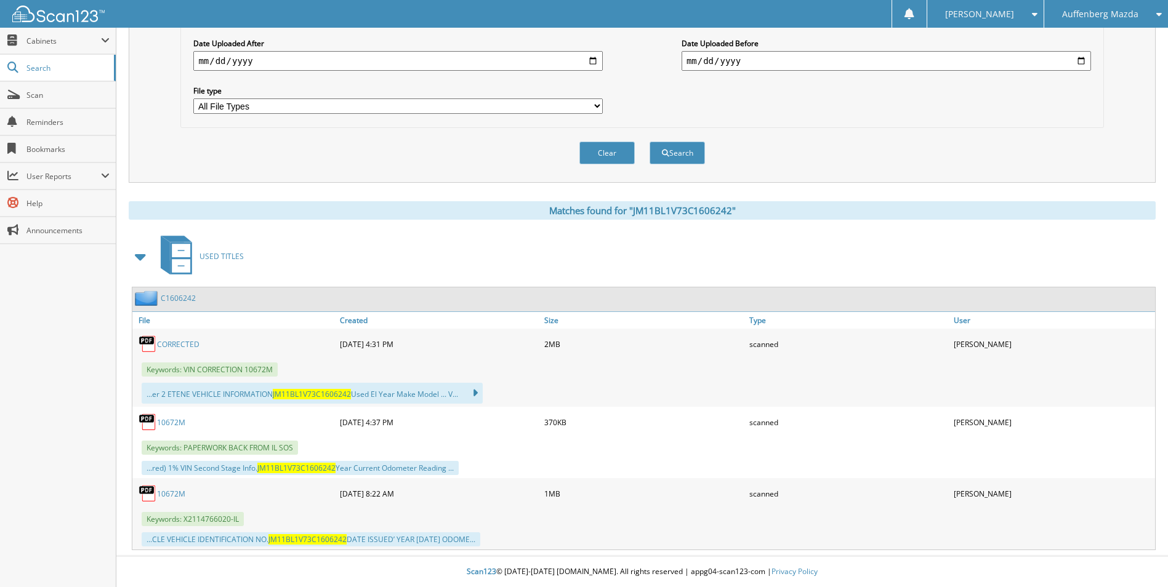
click at [180, 295] on link "C1606242" at bounding box center [178, 298] width 35 height 10
